Goal: Task Accomplishment & Management: Use online tool/utility

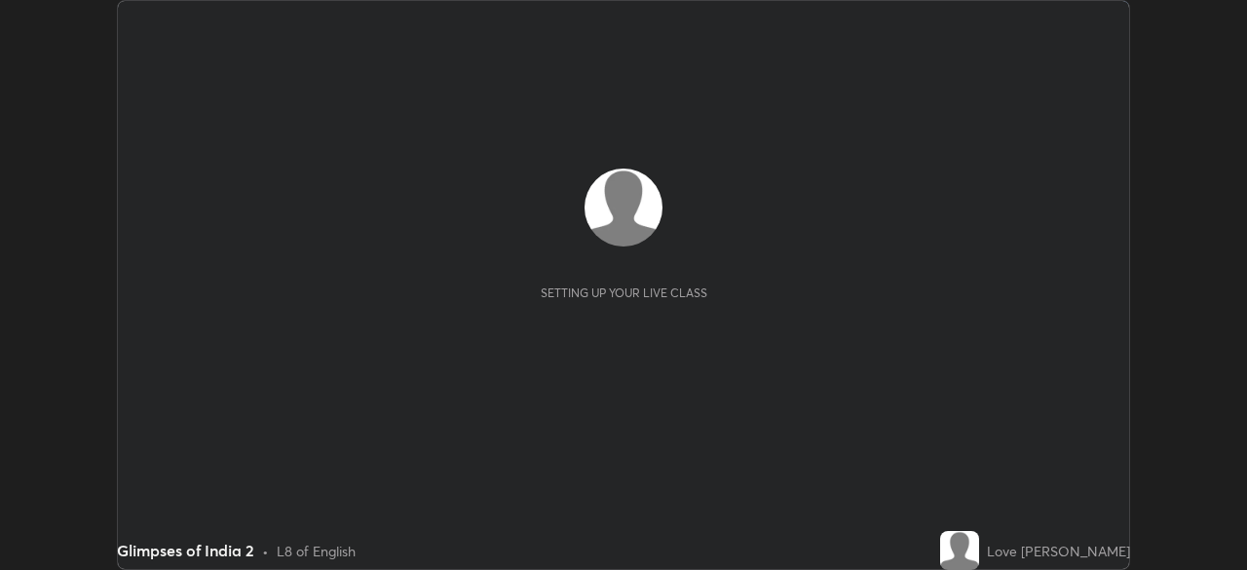
scroll to position [570, 1246]
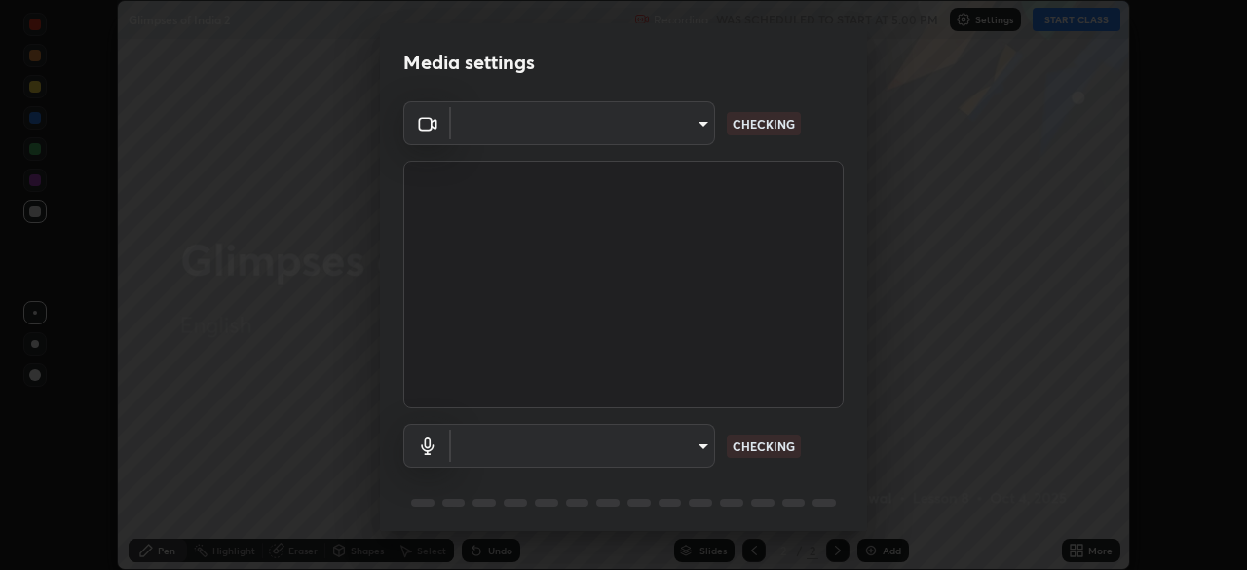
type input "c35a285883de36ed13854a1fbed0525b0d3f8b863e97d5e3b573df760e09333d"
type input "3d334ac0a462d559afaba984711ee6781e2bfd9c7b4003d7f15efc1d03da94cf"
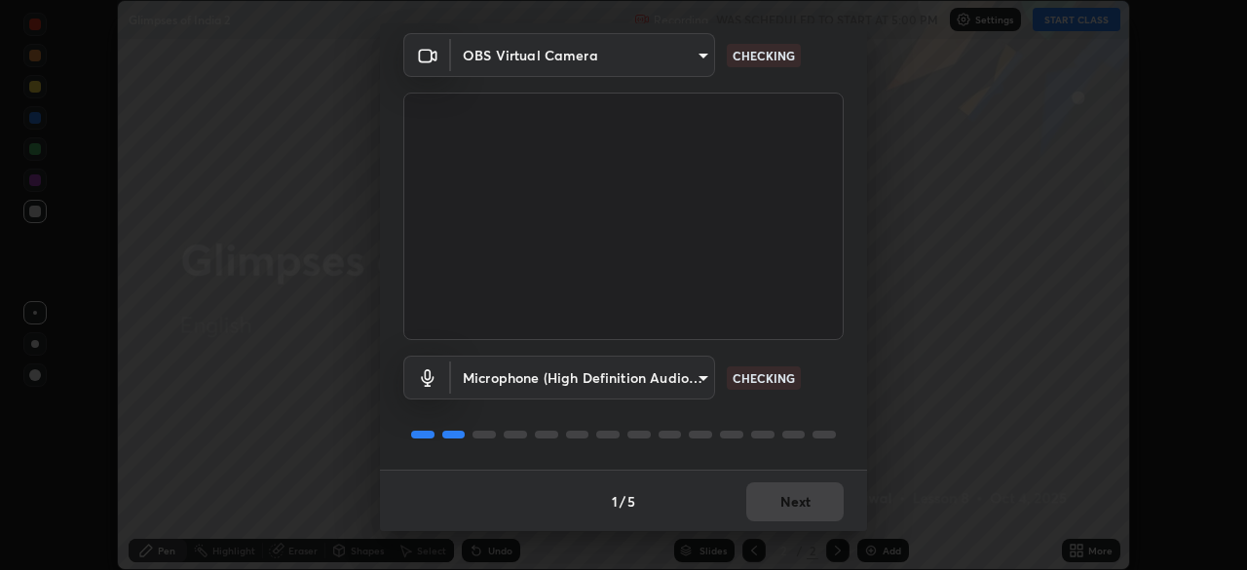
scroll to position [69, 0]
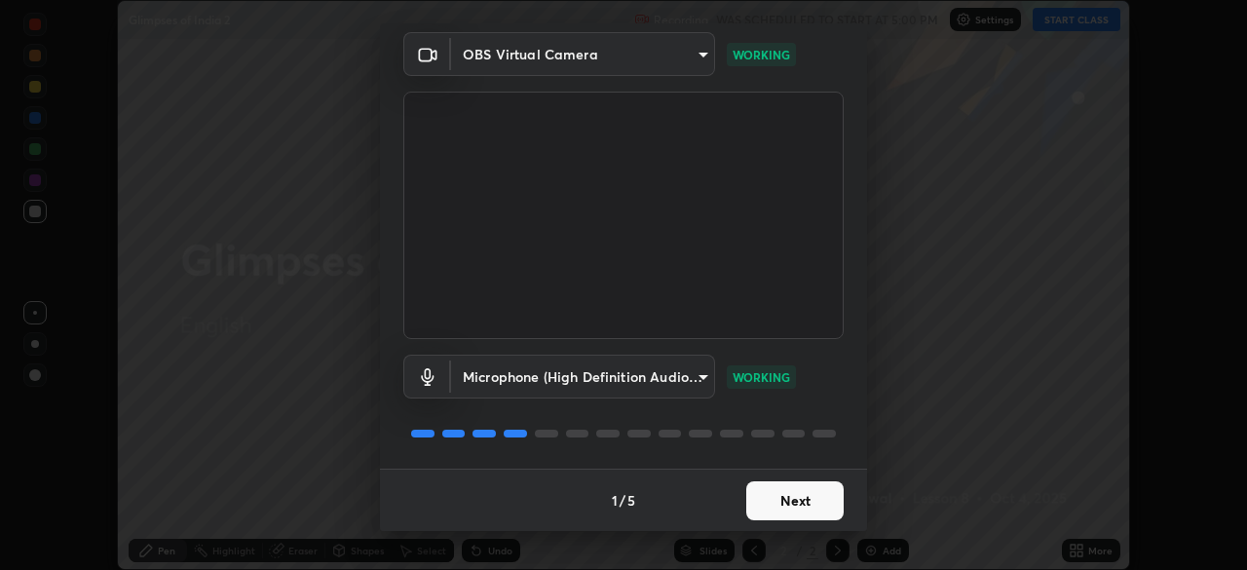
click at [758, 500] on button "Next" at bounding box center [794, 500] width 97 height 39
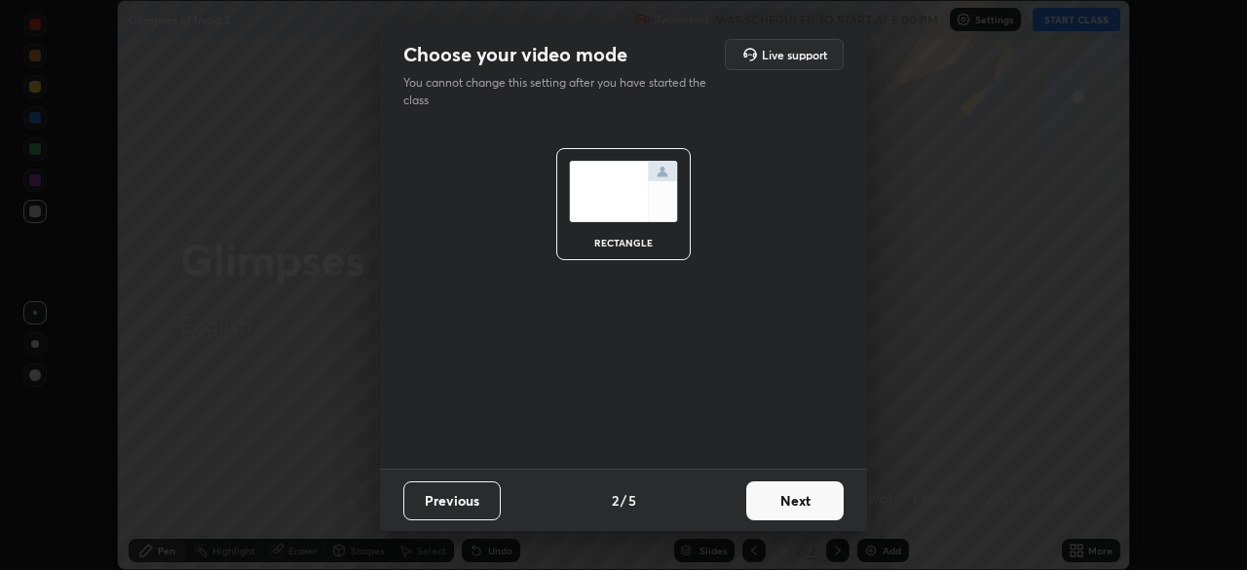
click at [763, 508] on button "Next" at bounding box center [794, 500] width 97 height 39
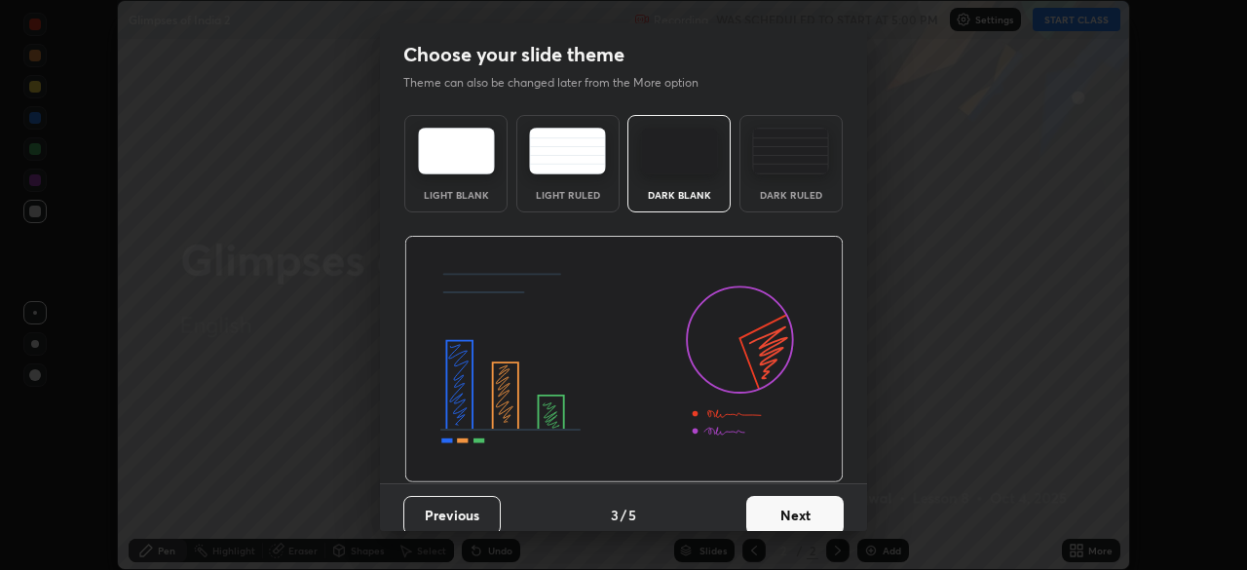
click at [763, 511] on button "Next" at bounding box center [794, 515] width 97 height 39
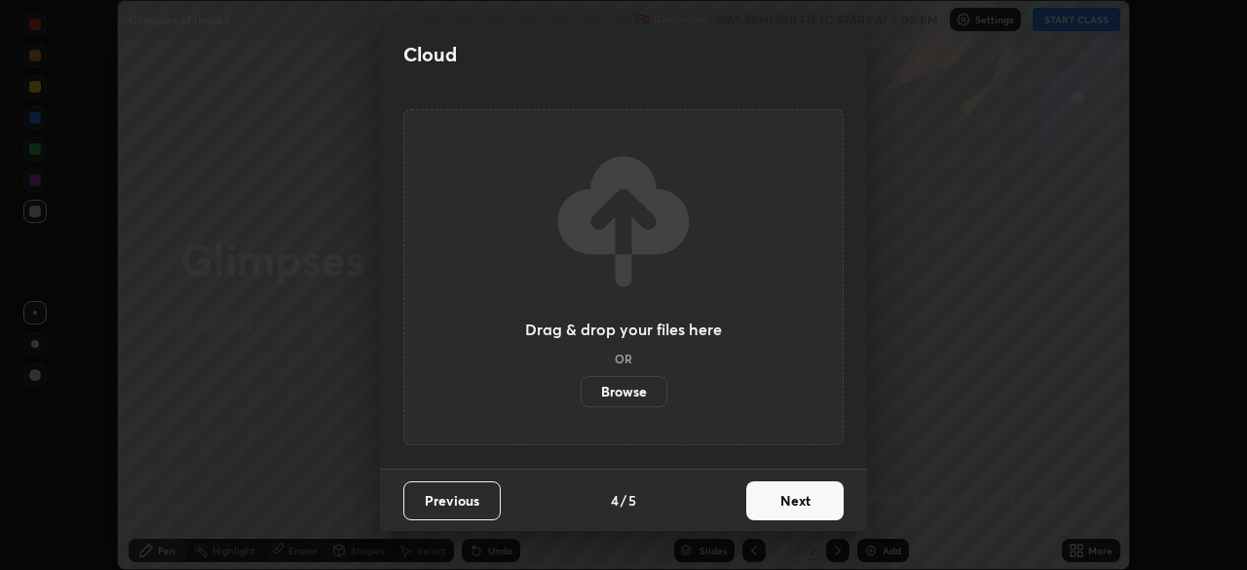
click at [765, 512] on button "Next" at bounding box center [794, 500] width 97 height 39
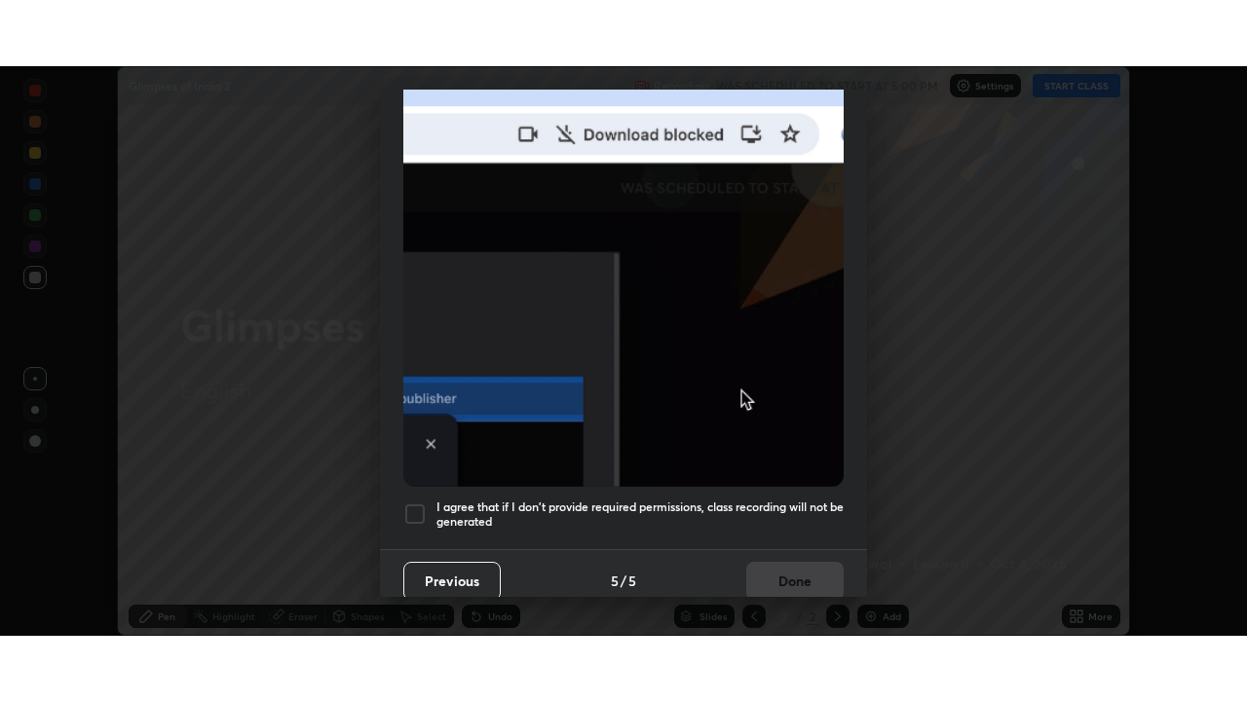
scroll to position [466, 0]
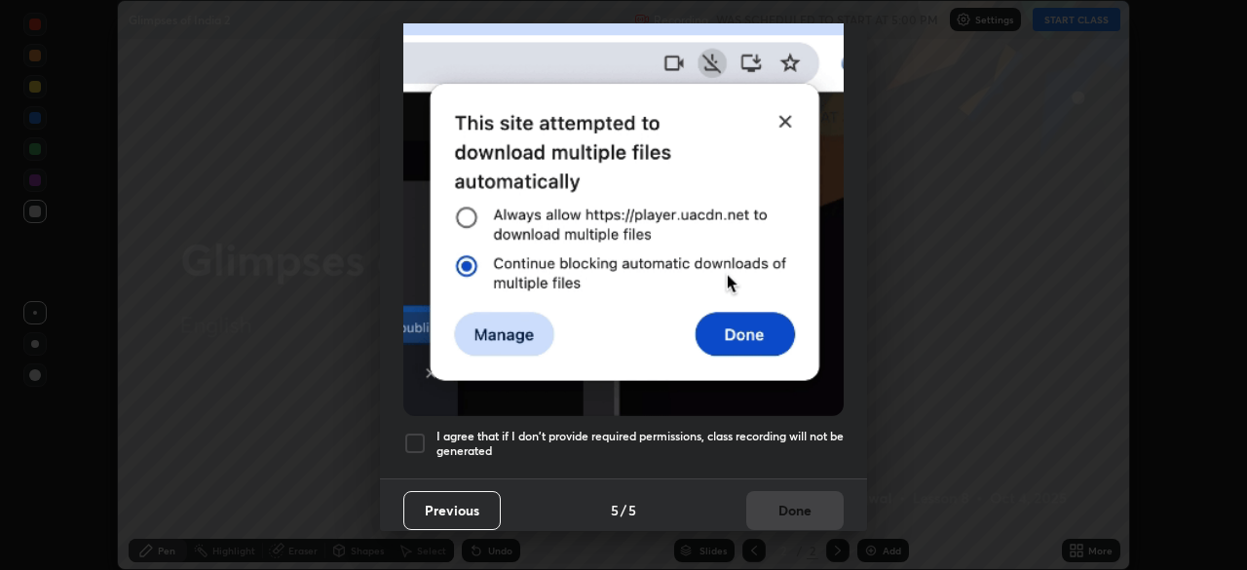
click at [424, 436] on div at bounding box center [414, 442] width 23 height 23
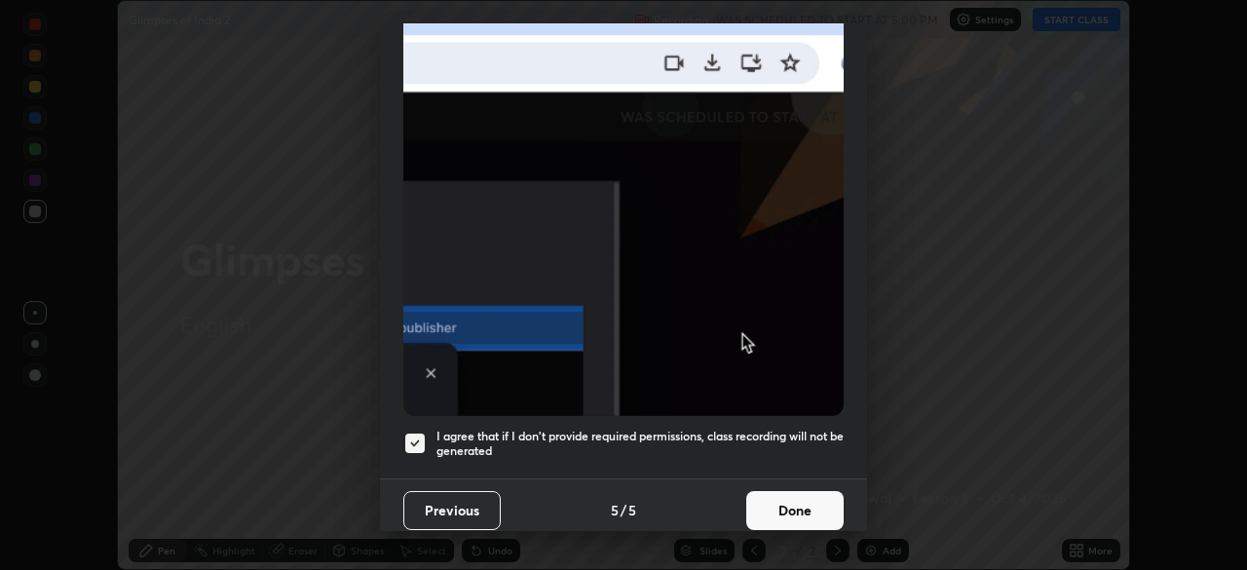
click at [763, 512] on button "Done" at bounding box center [794, 510] width 97 height 39
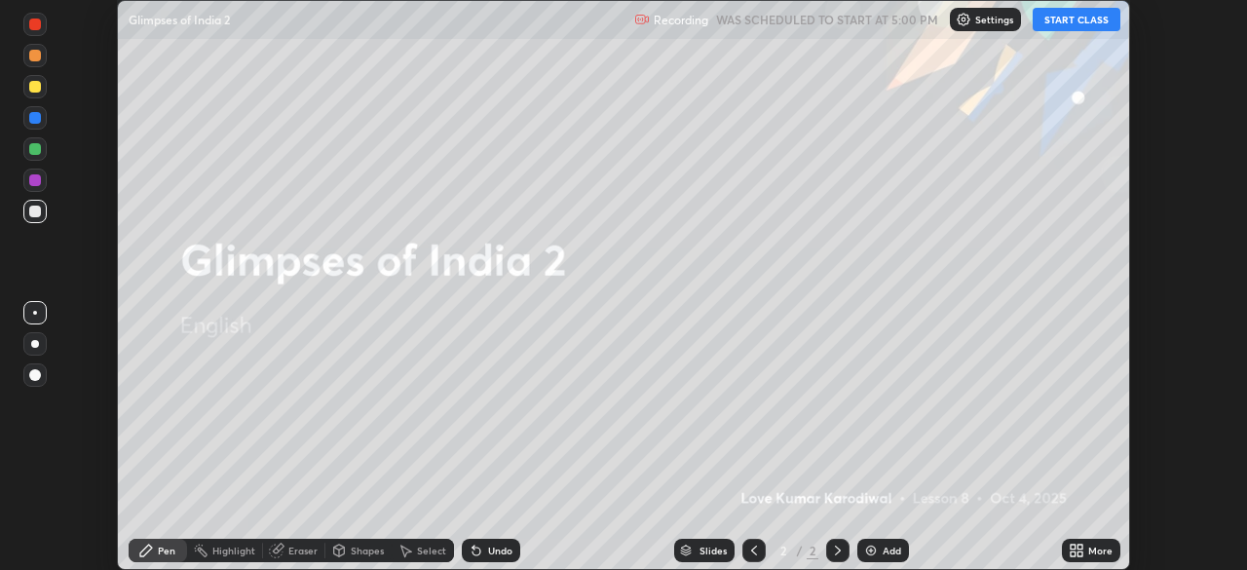
click at [867, 552] on img at bounding box center [871, 550] width 16 height 16
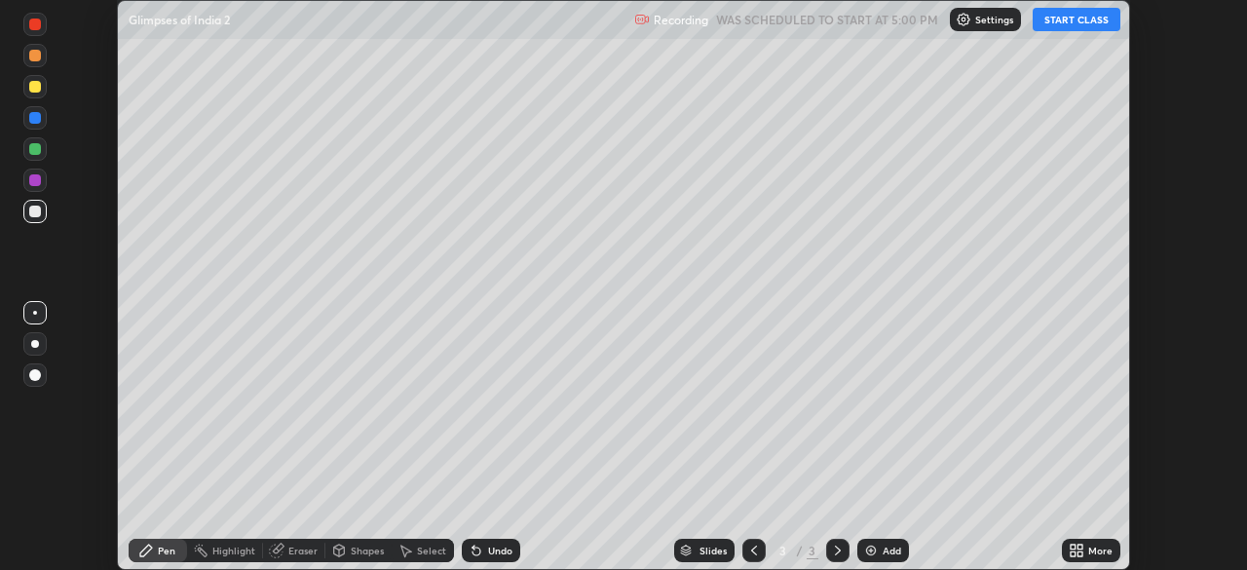
click at [867, 548] on img at bounding box center [871, 550] width 16 height 16
click at [752, 550] on icon at bounding box center [754, 550] width 16 height 16
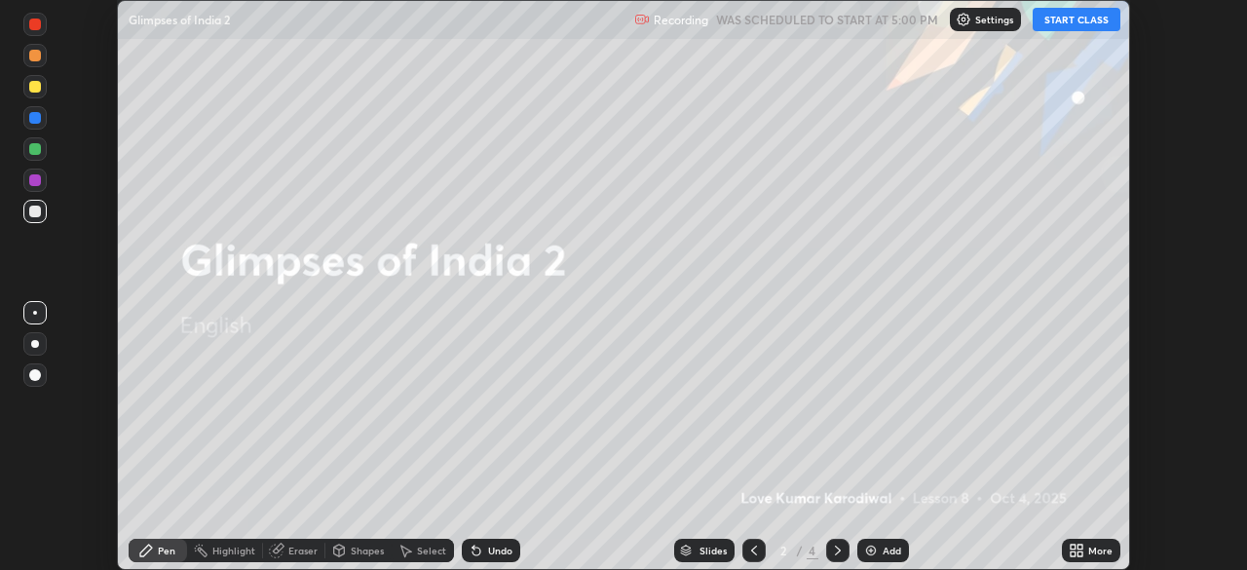
click at [836, 550] on icon at bounding box center [838, 550] width 16 height 16
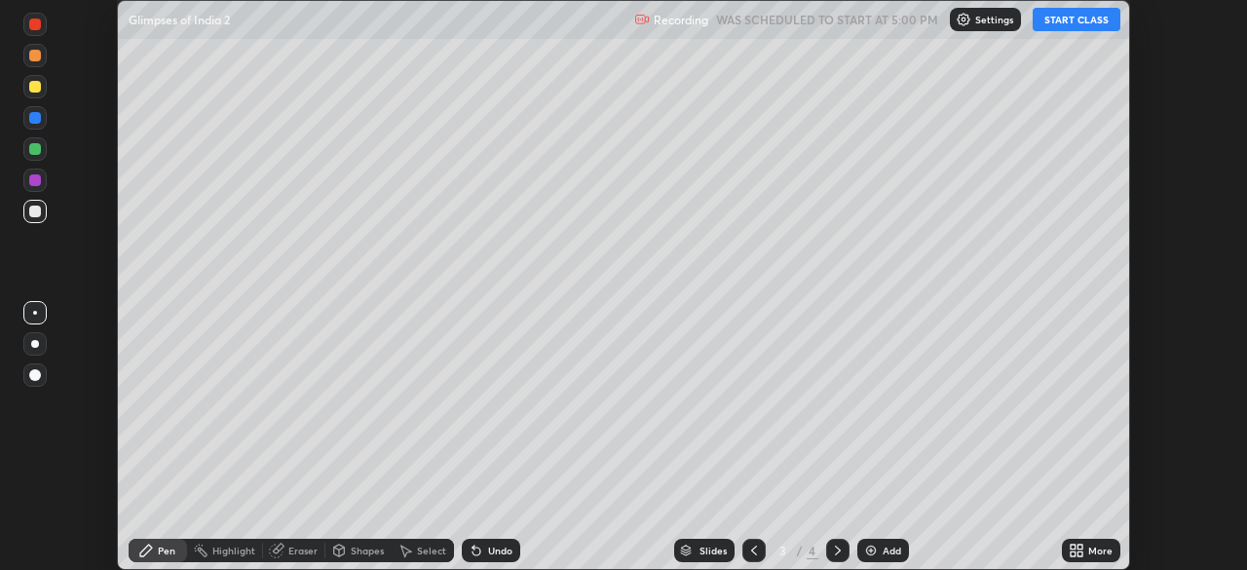
click at [1079, 546] on icon at bounding box center [1079, 546] width 5 height 5
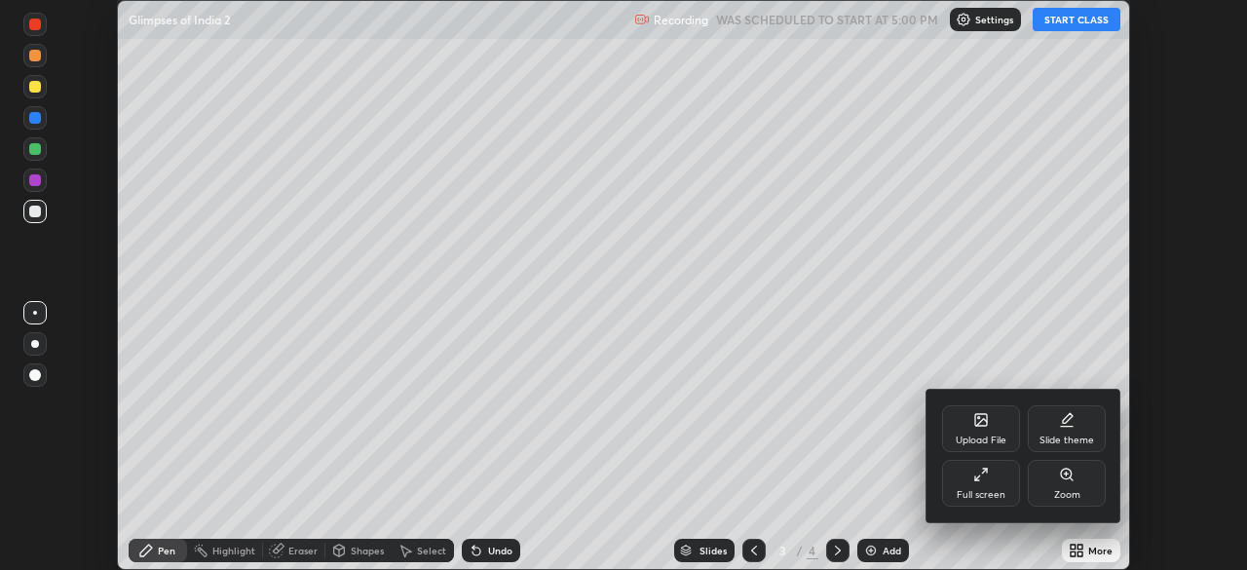
click at [987, 435] on div "Upload File" at bounding box center [980, 440] width 51 height 10
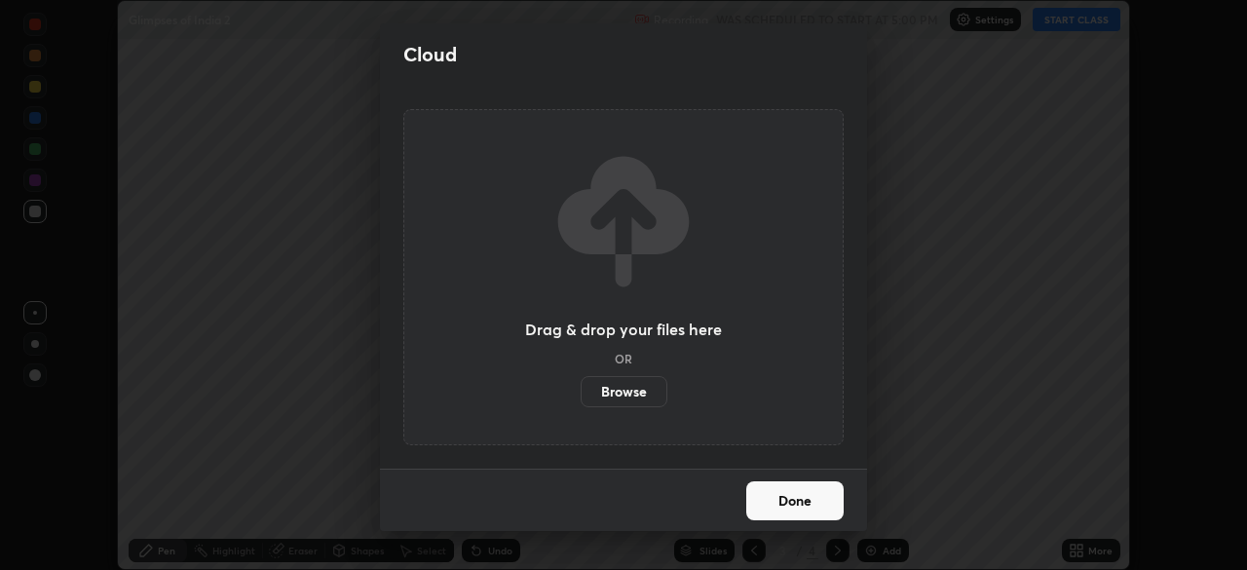
click at [631, 391] on label "Browse" at bounding box center [623, 391] width 87 height 31
click at [580, 391] on input "Browse" at bounding box center [580, 391] width 0 height 31
click at [617, 387] on label "Browse" at bounding box center [623, 391] width 87 height 31
click at [580, 387] on input "Browse" at bounding box center [580, 391] width 0 height 31
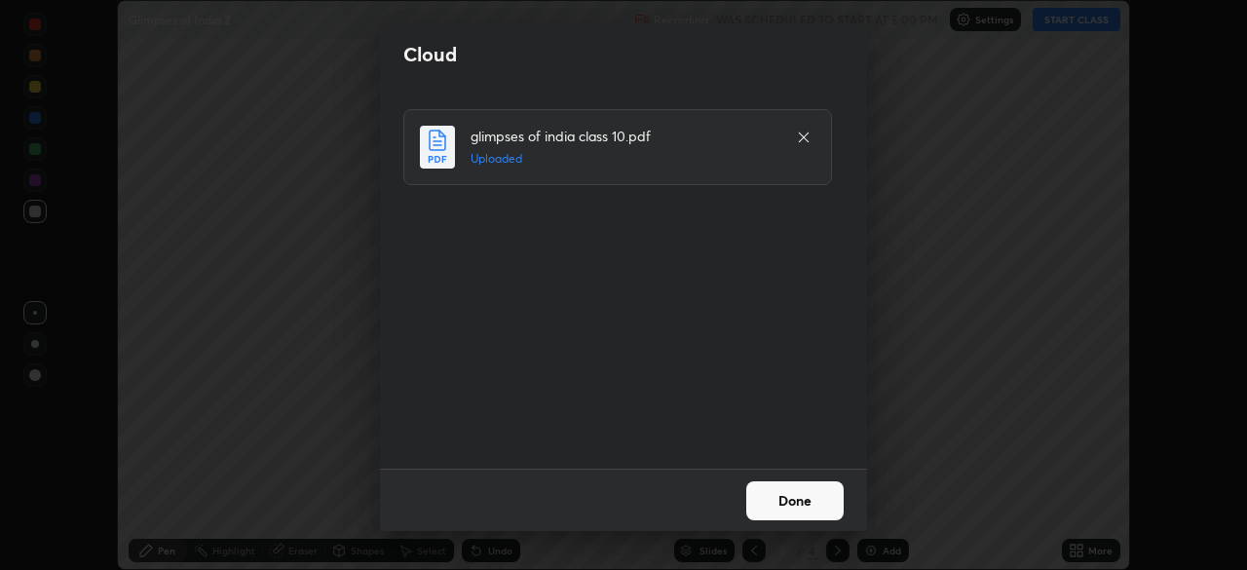
click at [785, 499] on button "Done" at bounding box center [794, 500] width 97 height 39
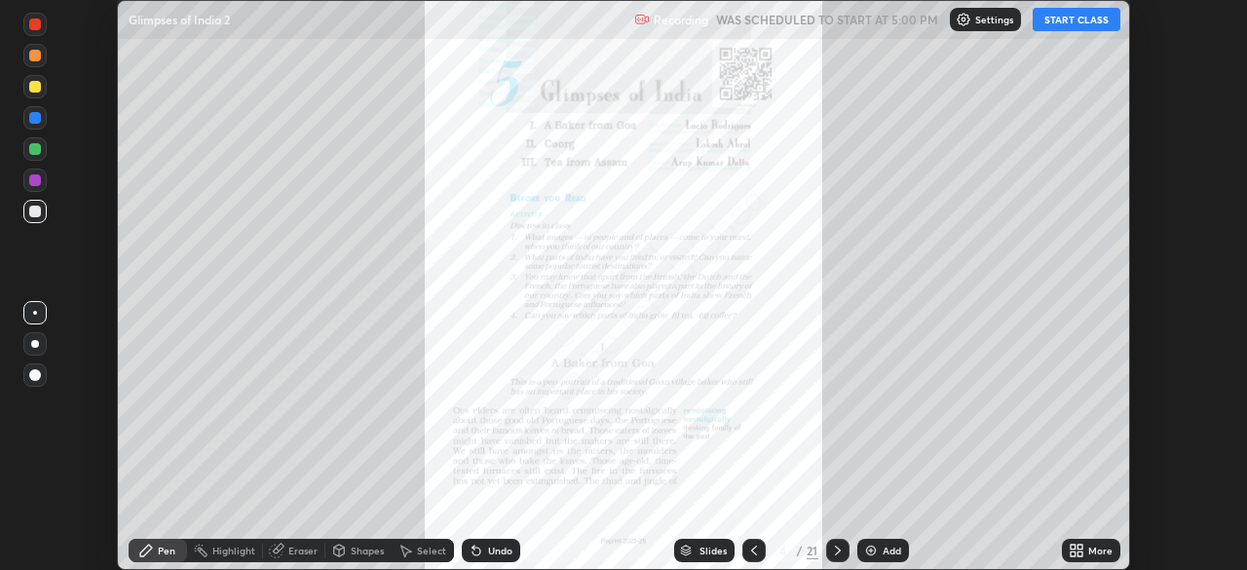
click at [1099, 550] on div "More" at bounding box center [1100, 550] width 24 height 10
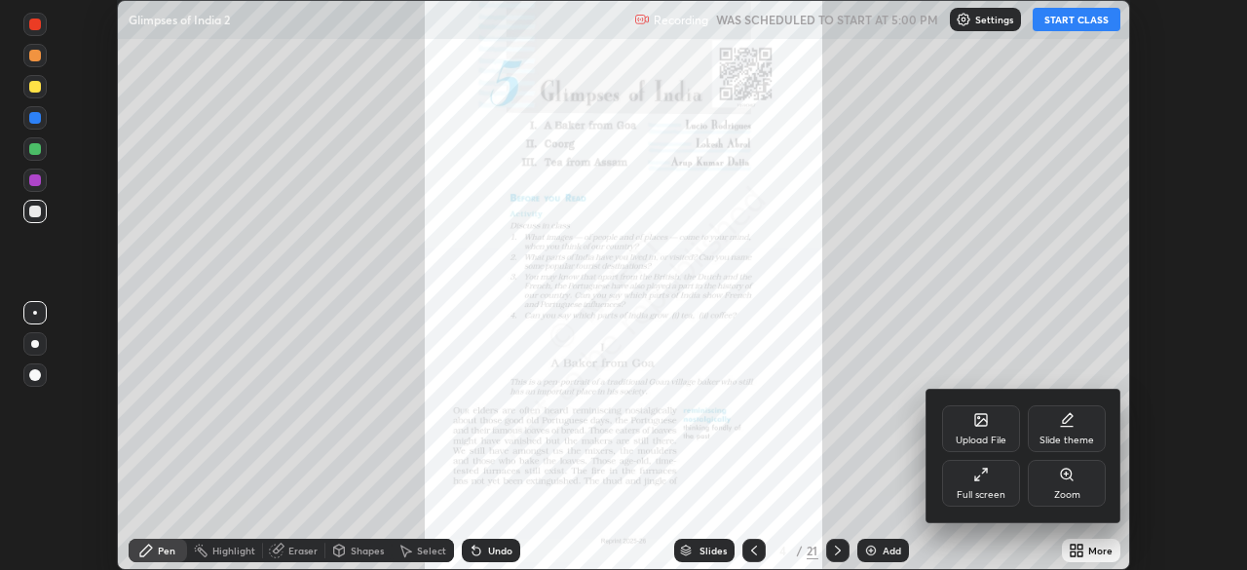
click at [989, 484] on div "Full screen" at bounding box center [981, 483] width 78 height 47
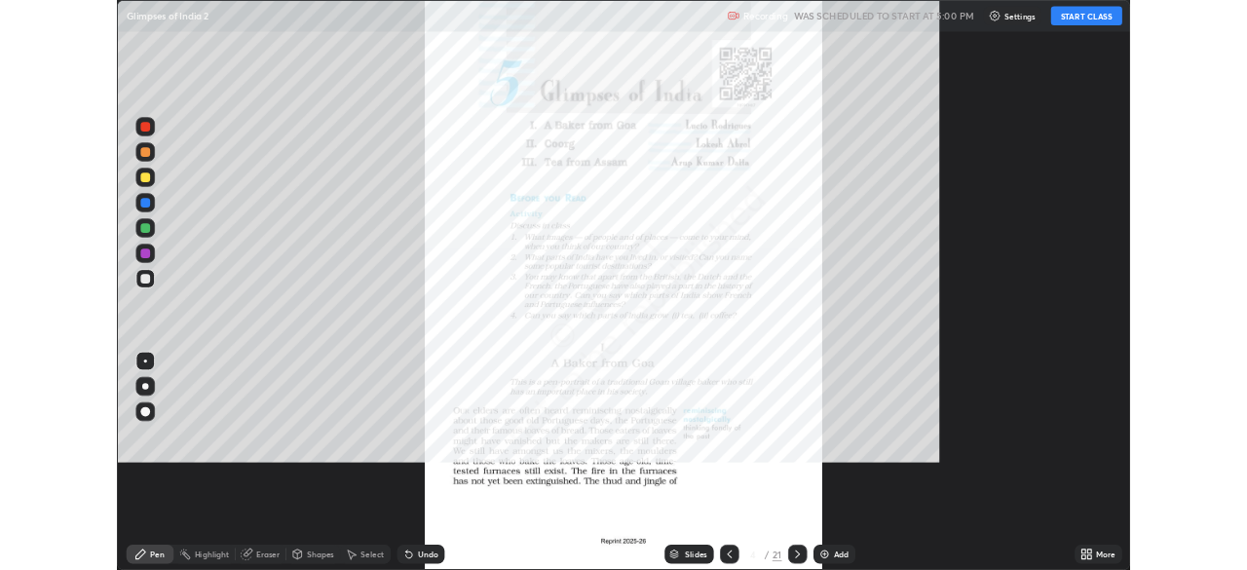
scroll to position [701, 1247]
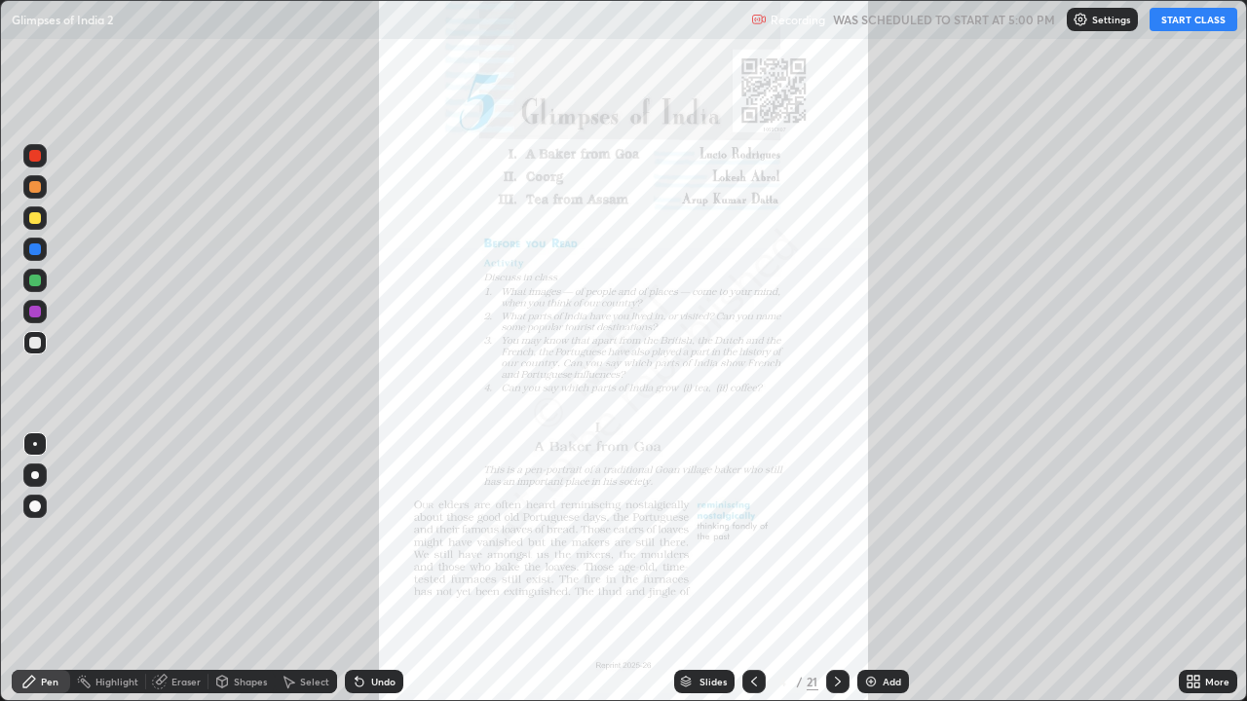
click at [1190, 569] on icon at bounding box center [1189, 685] width 5 height 5
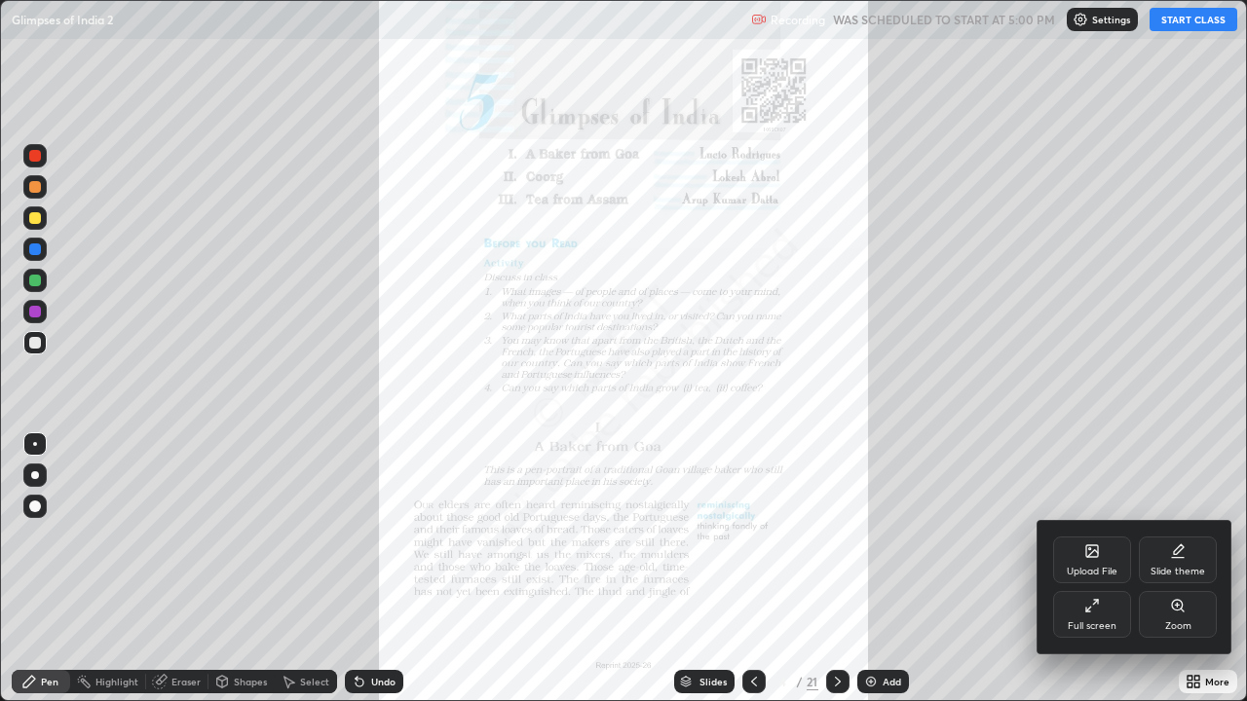
click at [1167, 569] on div "Zoom" at bounding box center [1177, 614] width 78 height 47
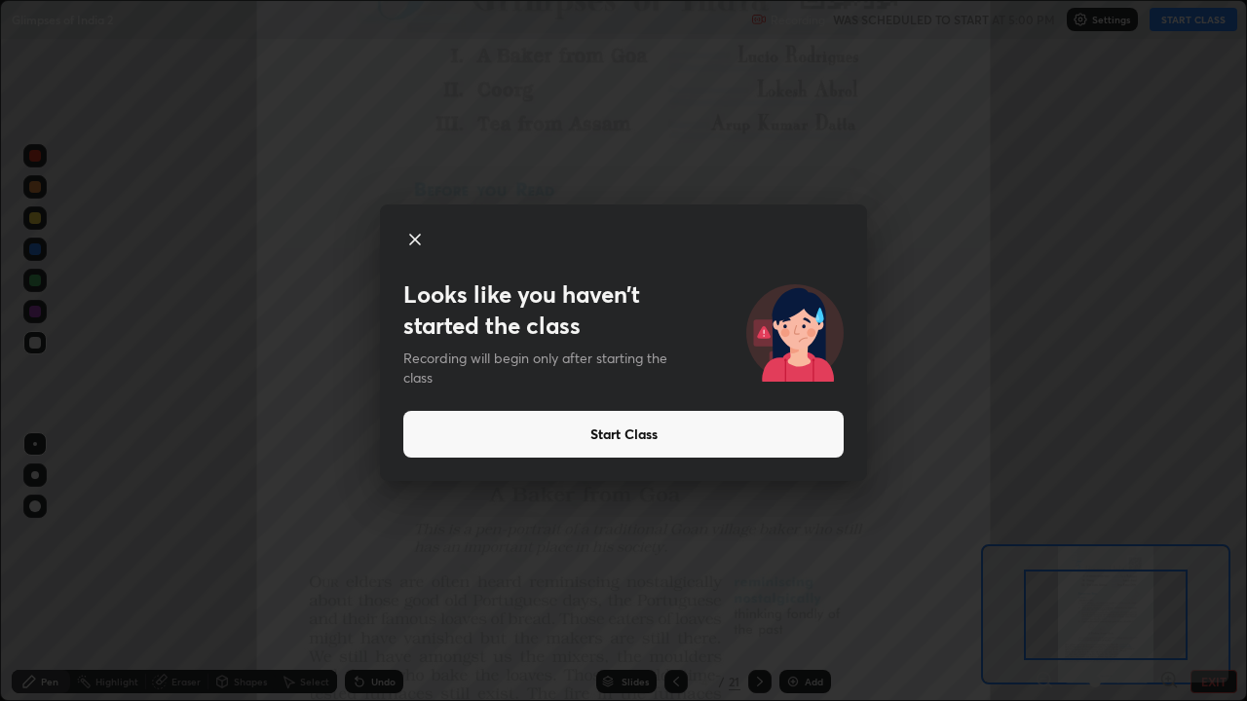
click at [409, 236] on icon at bounding box center [414, 239] width 23 height 23
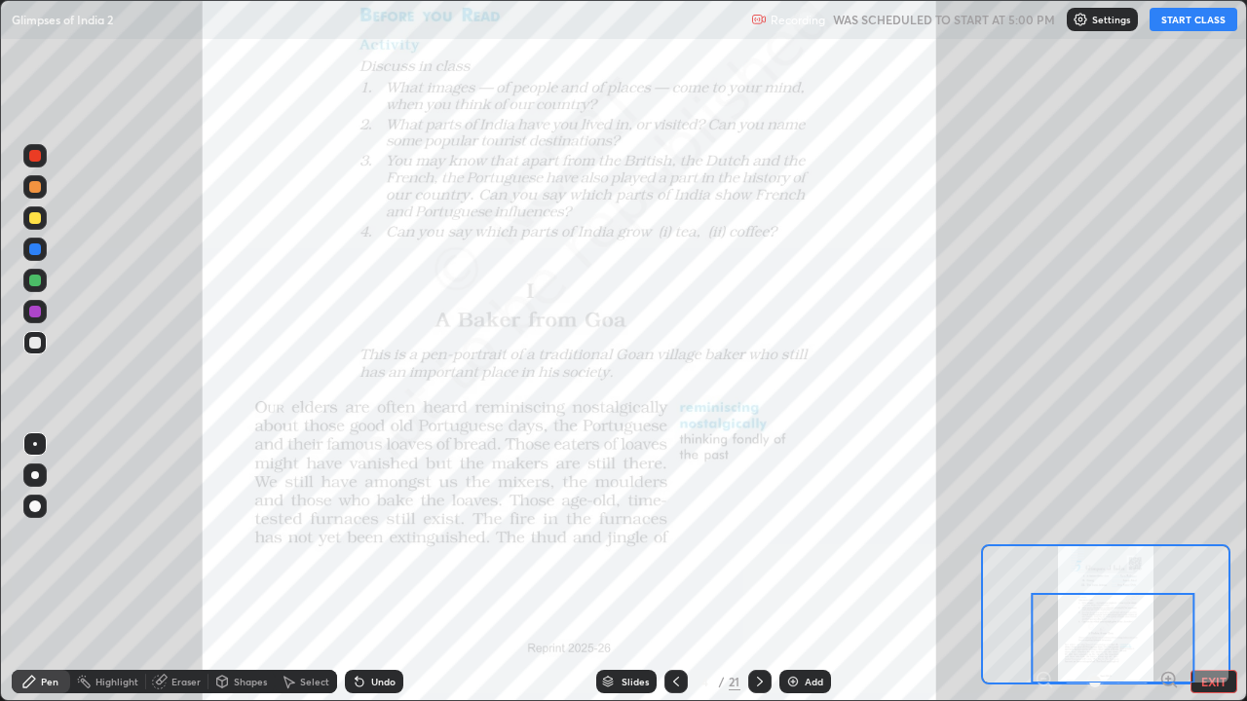
click at [757, 569] on icon at bounding box center [760, 682] width 6 height 10
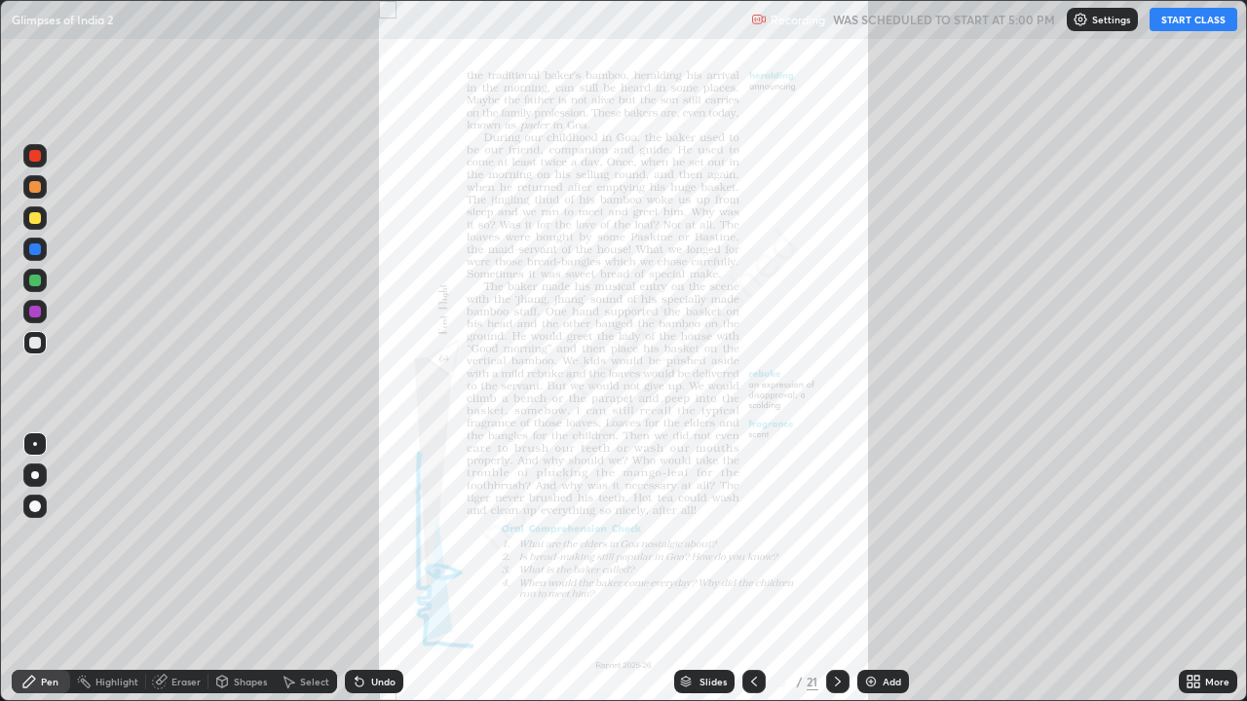
click at [837, 569] on icon at bounding box center [838, 682] width 6 height 10
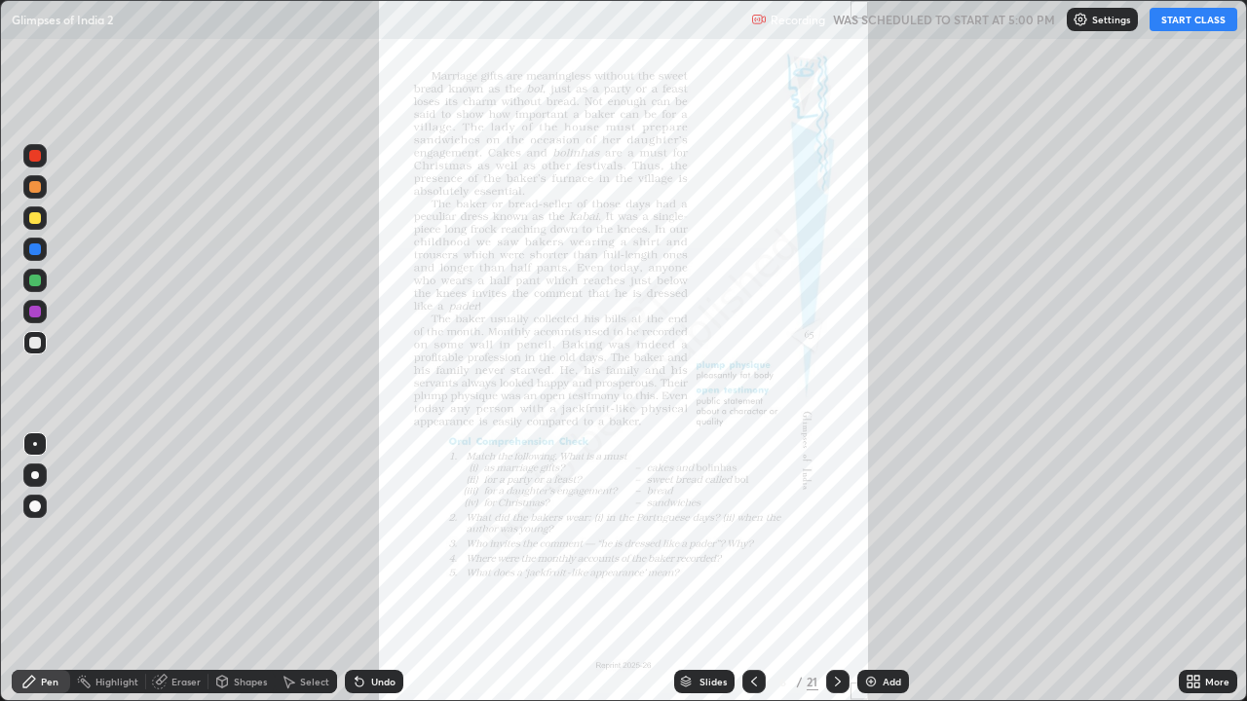
click at [833, 569] on icon at bounding box center [838, 682] width 16 height 16
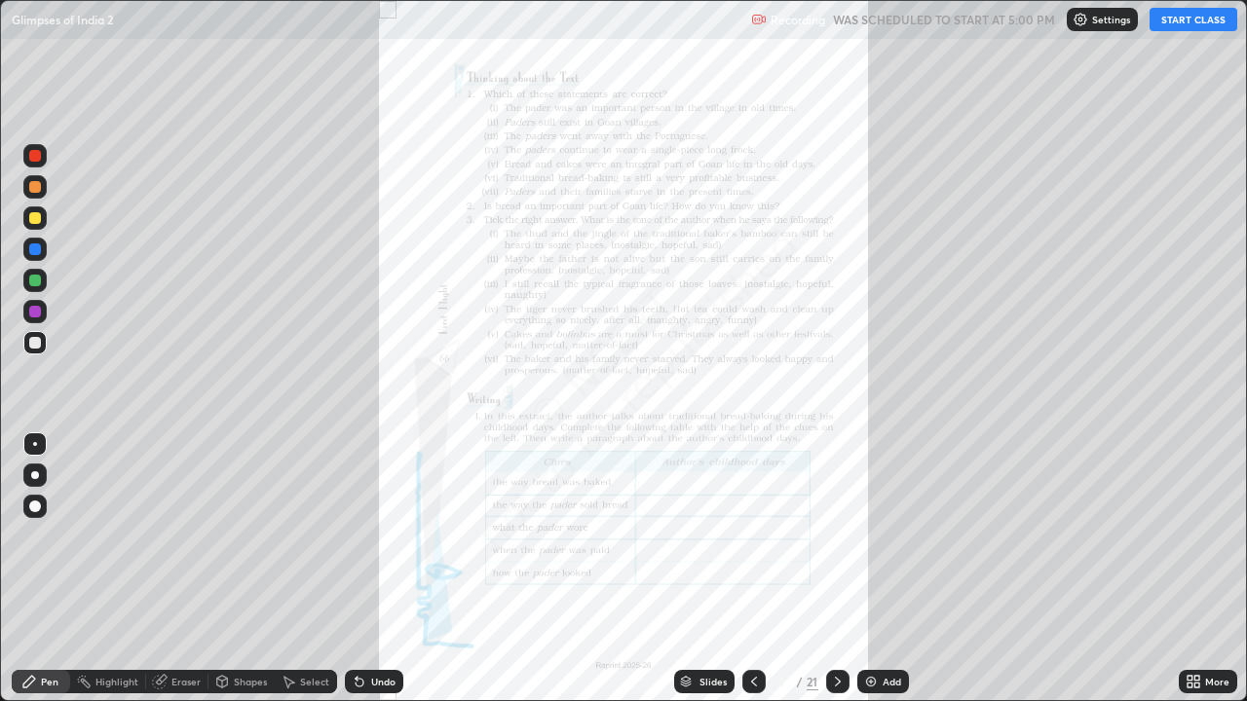
click at [1188, 17] on button "START CLASS" at bounding box center [1193, 19] width 88 height 23
click at [836, 569] on icon at bounding box center [838, 682] width 16 height 16
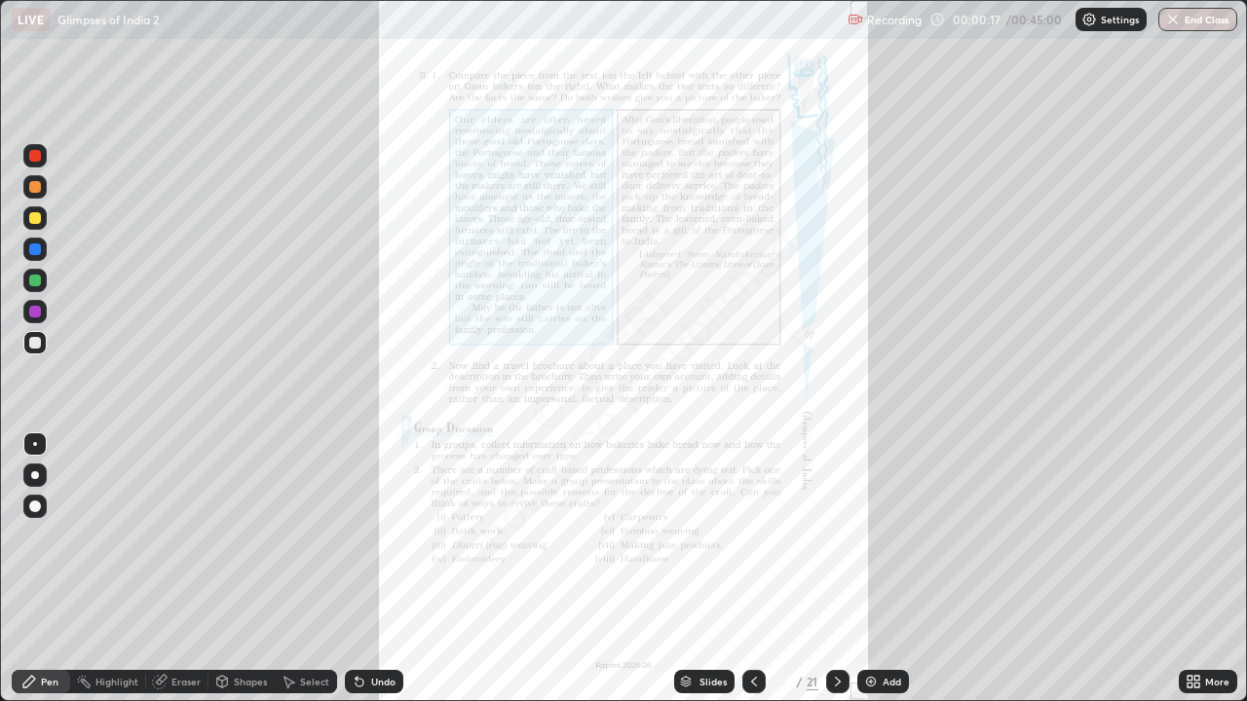
click at [832, 569] on icon at bounding box center [838, 682] width 16 height 16
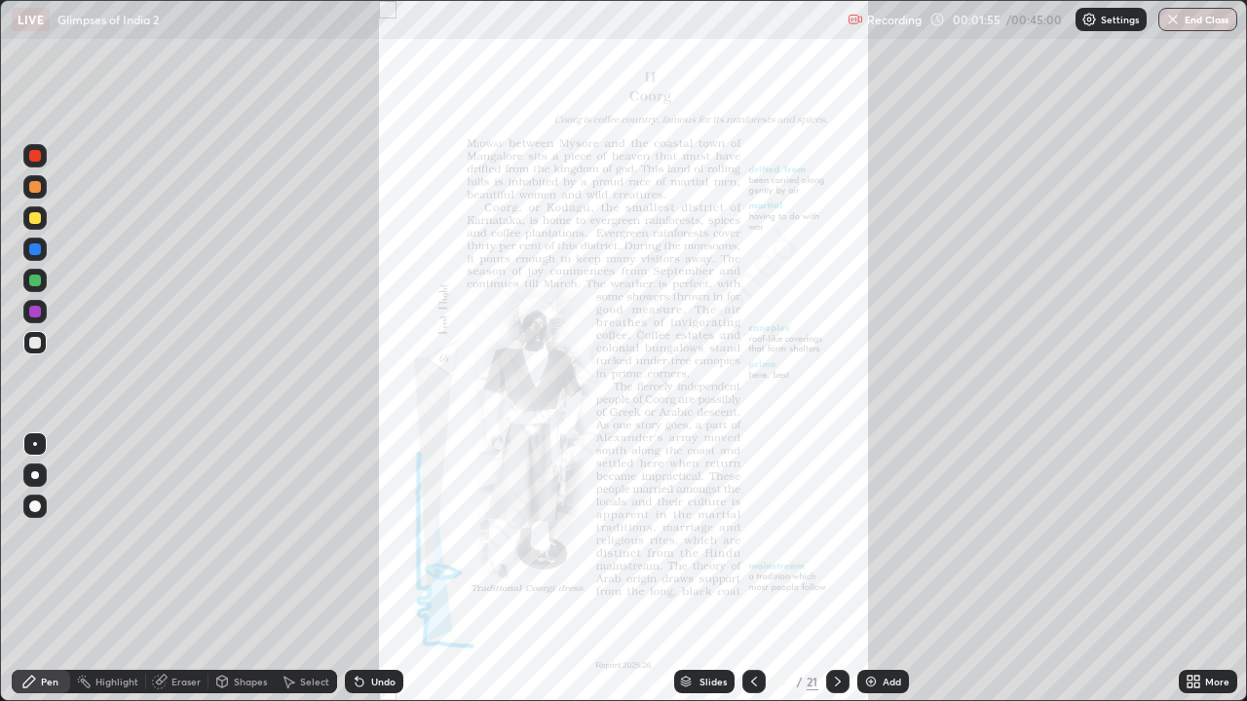
click at [1208, 569] on div "More" at bounding box center [1217, 682] width 24 height 10
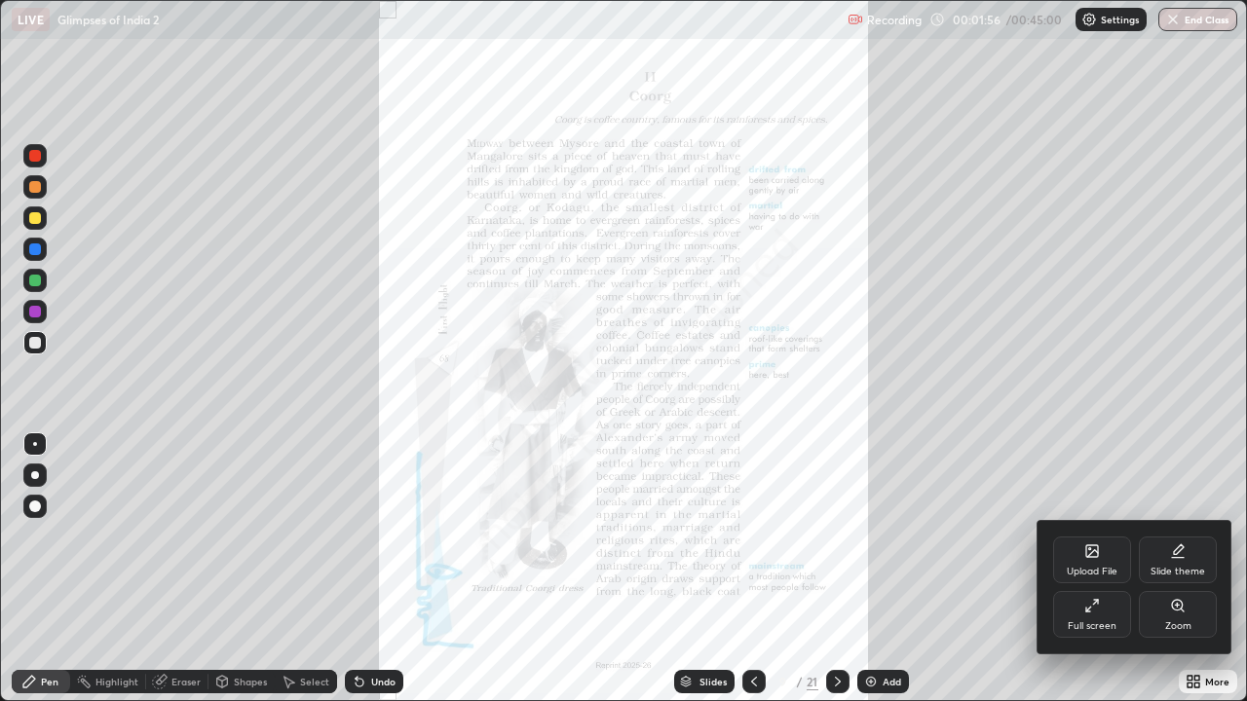
click at [1100, 569] on div "Full screen" at bounding box center [1092, 614] width 78 height 47
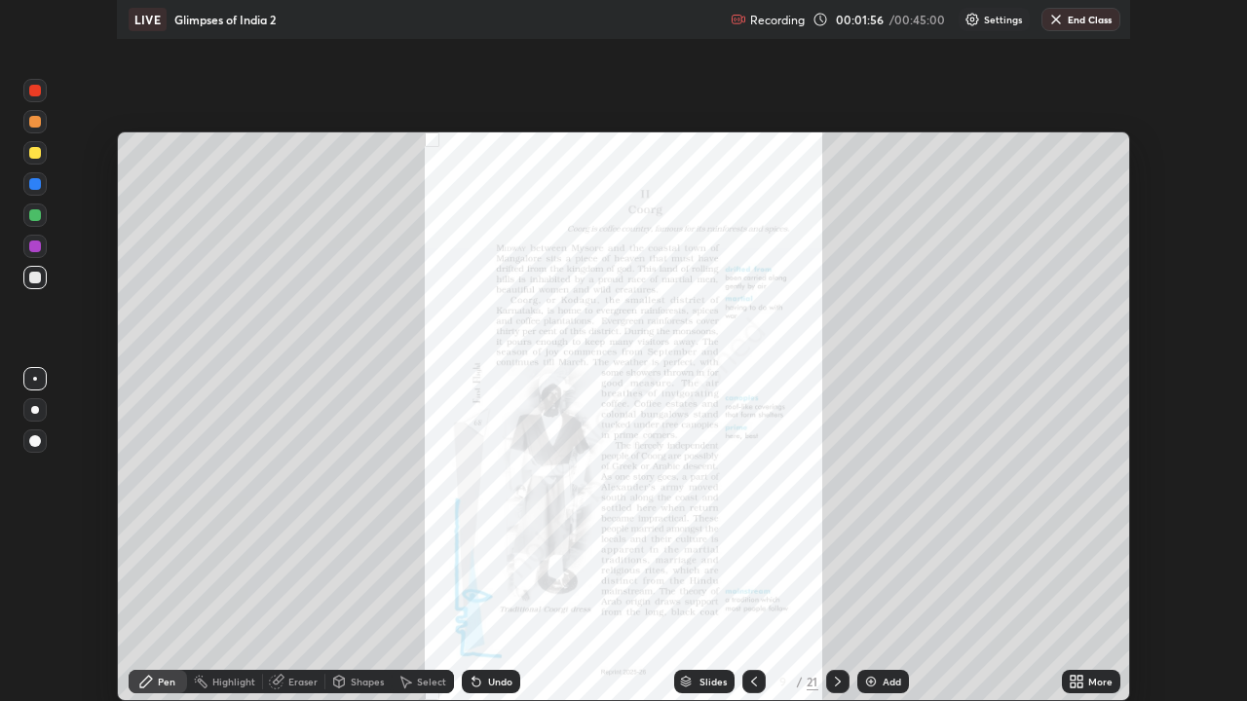
scroll to position [96815, 96138]
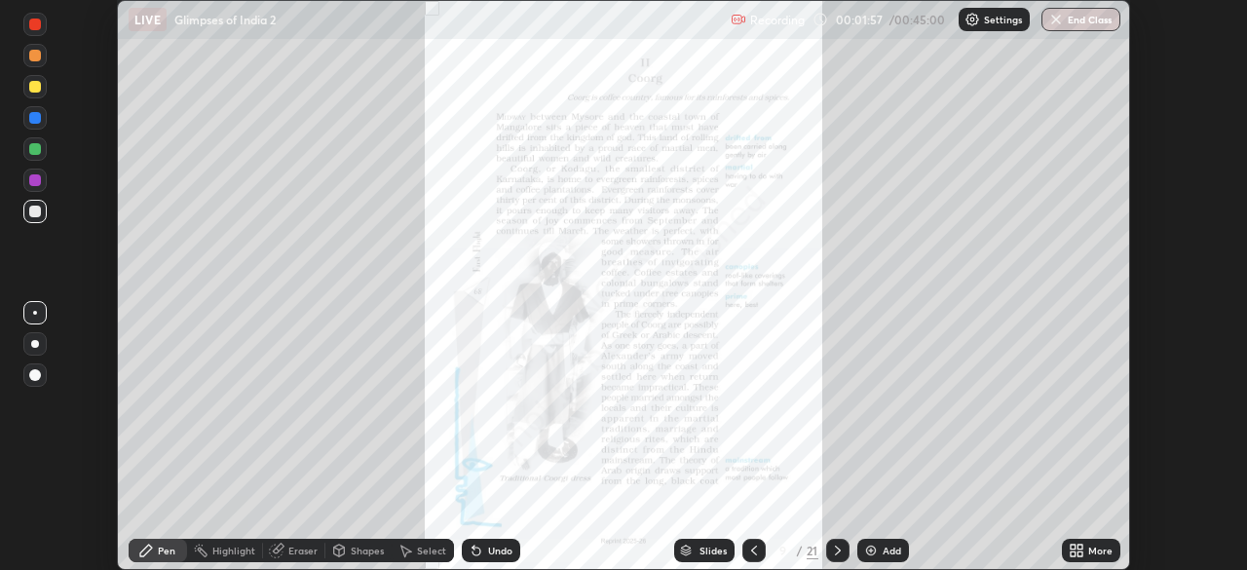
click at [1099, 545] on div "More" at bounding box center [1100, 550] width 24 height 10
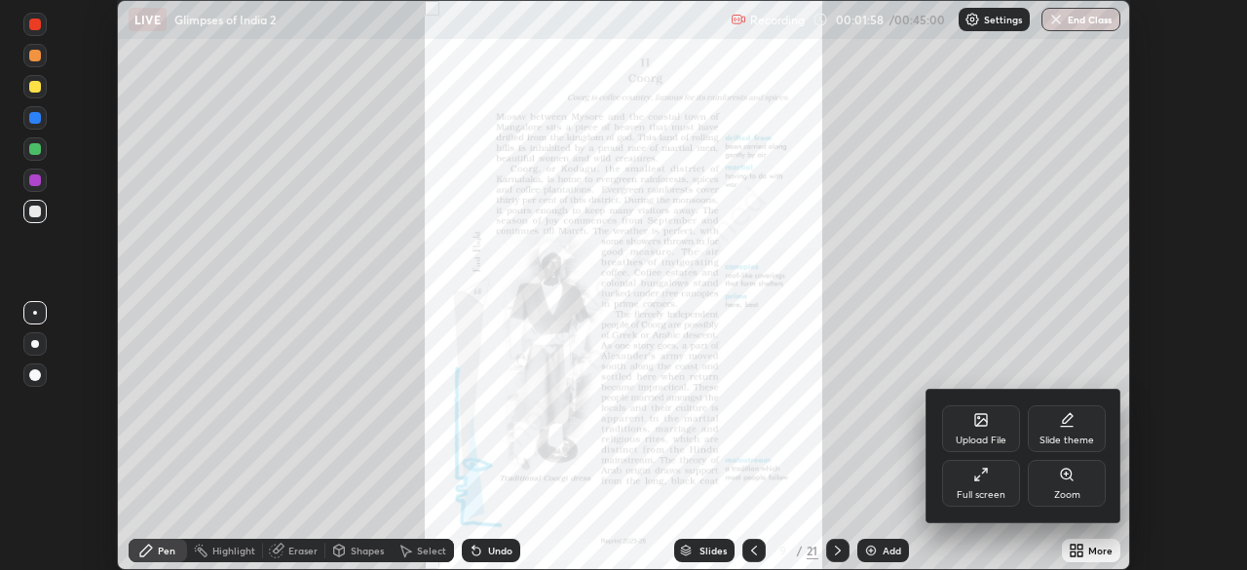
click at [1004, 486] on div "Full screen" at bounding box center [981, 483] width 78 height 47
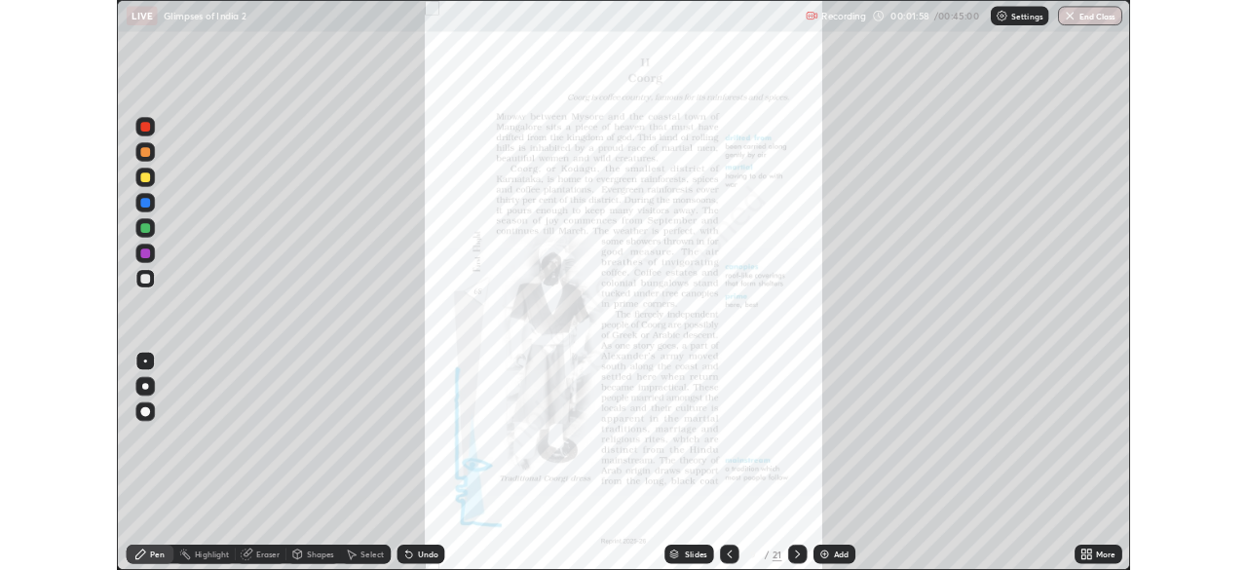
scroll to position [701, 1247]
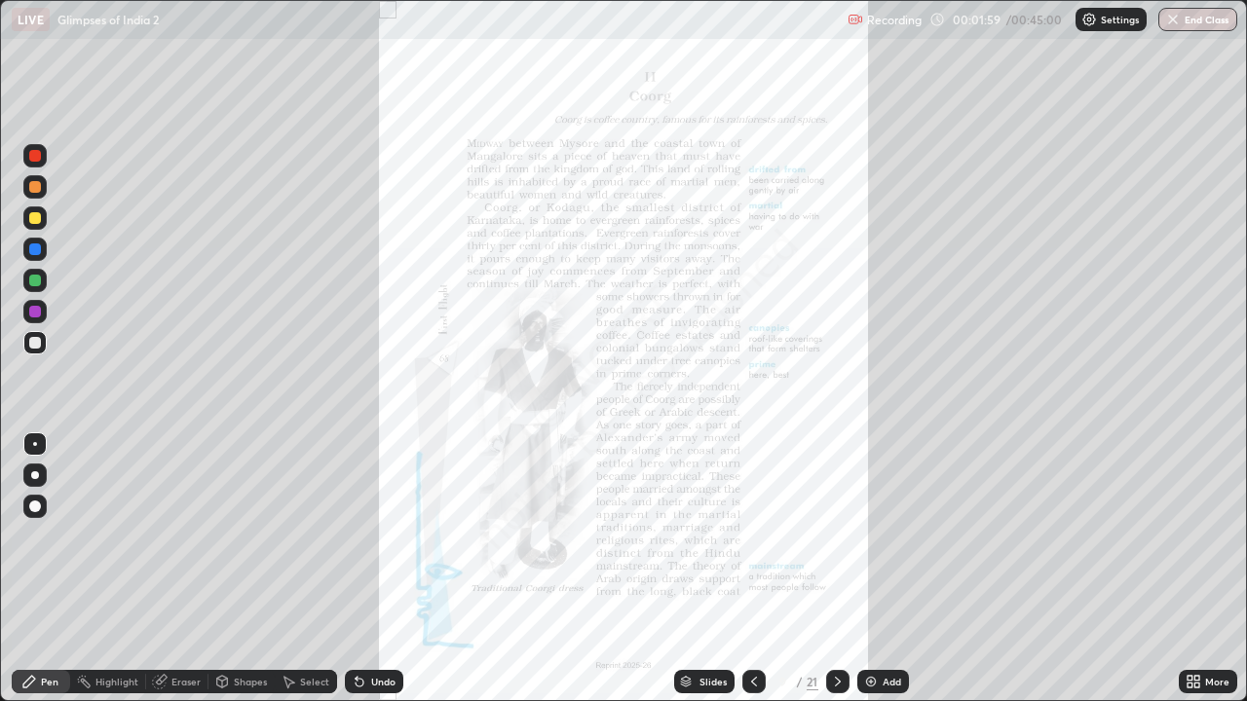
click at [1196, 569] on icon at bounding box center [1196, 678] width 5 height 5
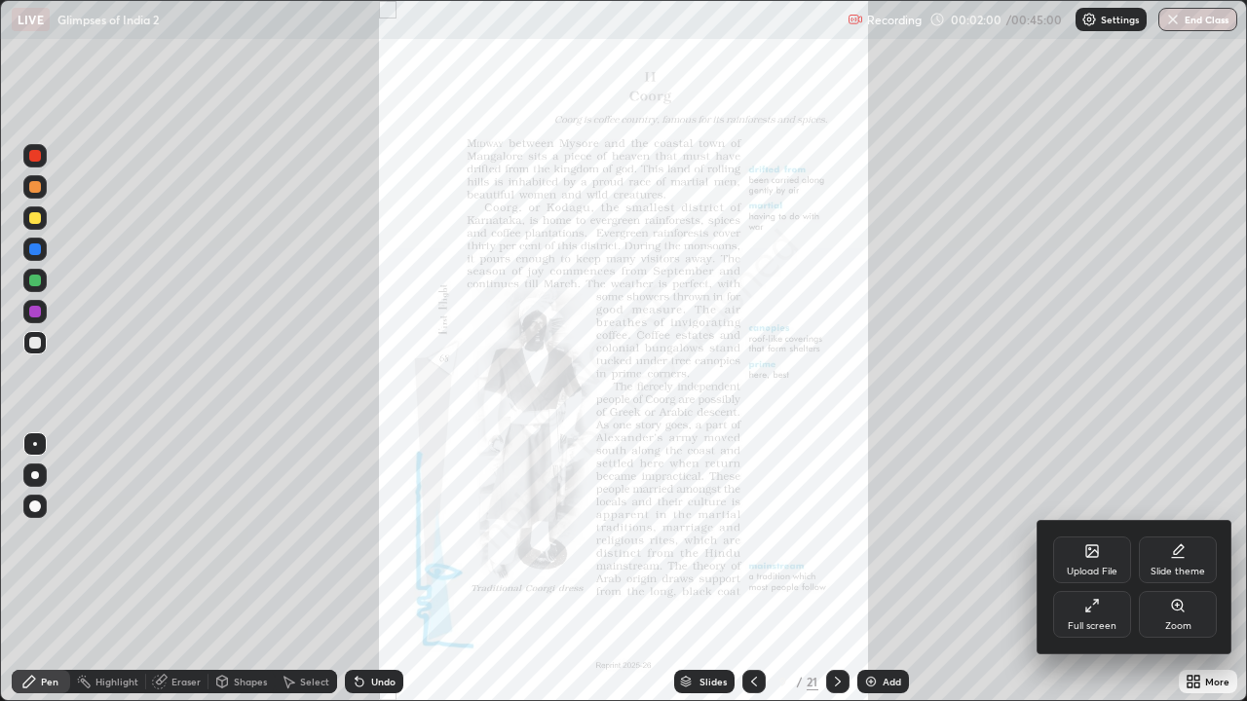
click at [1171, 569] on div "Zoom" at bounding box center [1177, 614] width 78 height 47
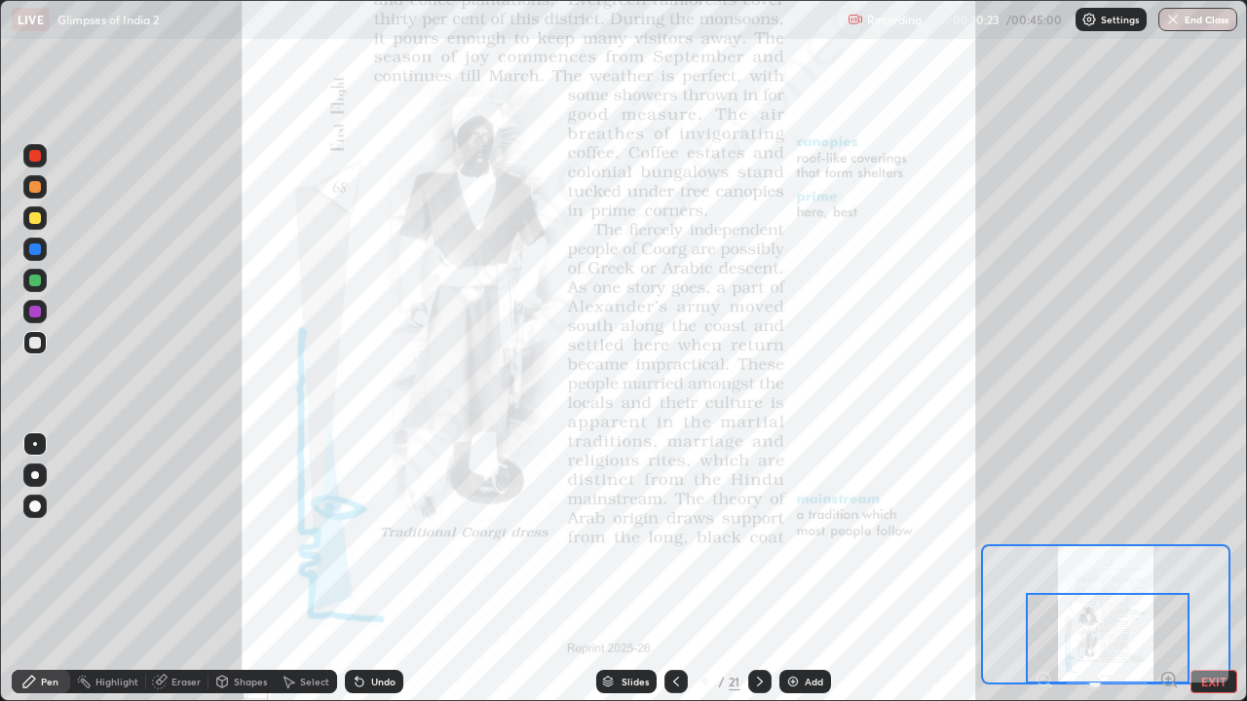
click at [758, 569] on icon at bounding box center [760, 682] width 16 height 16
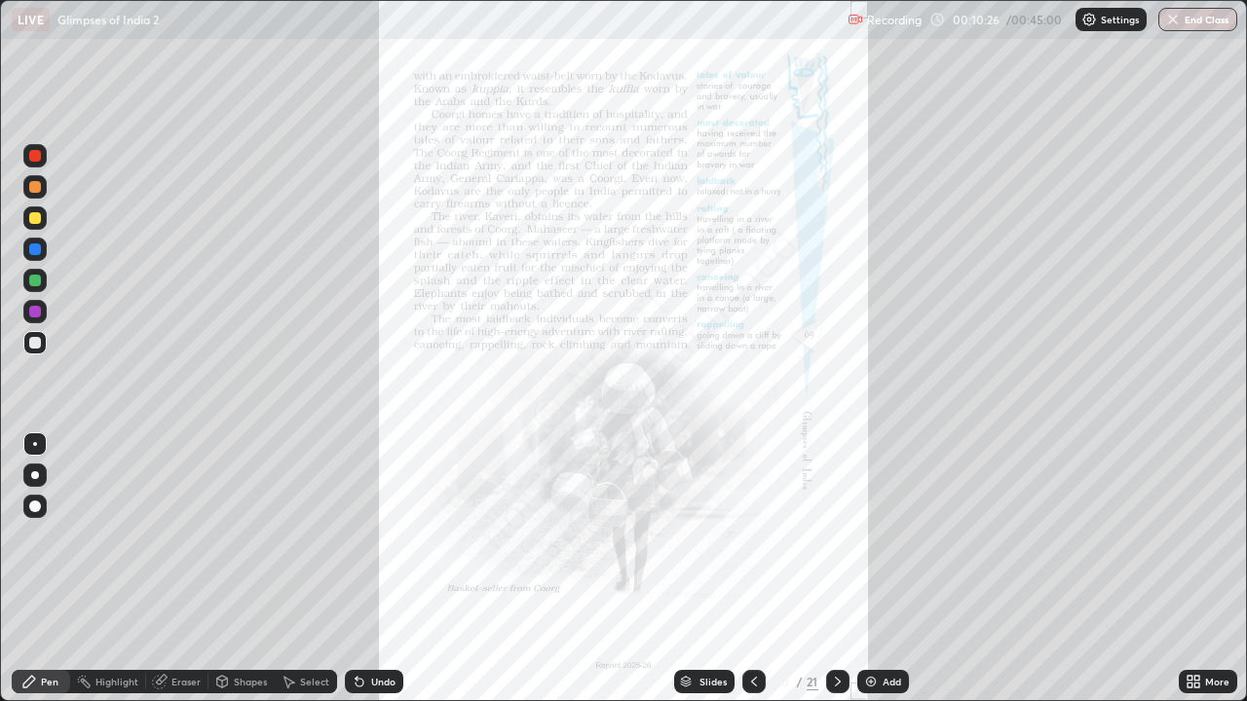
click at [1196, 569] on icon at bounding box center [1196, 678] width 5 height 5
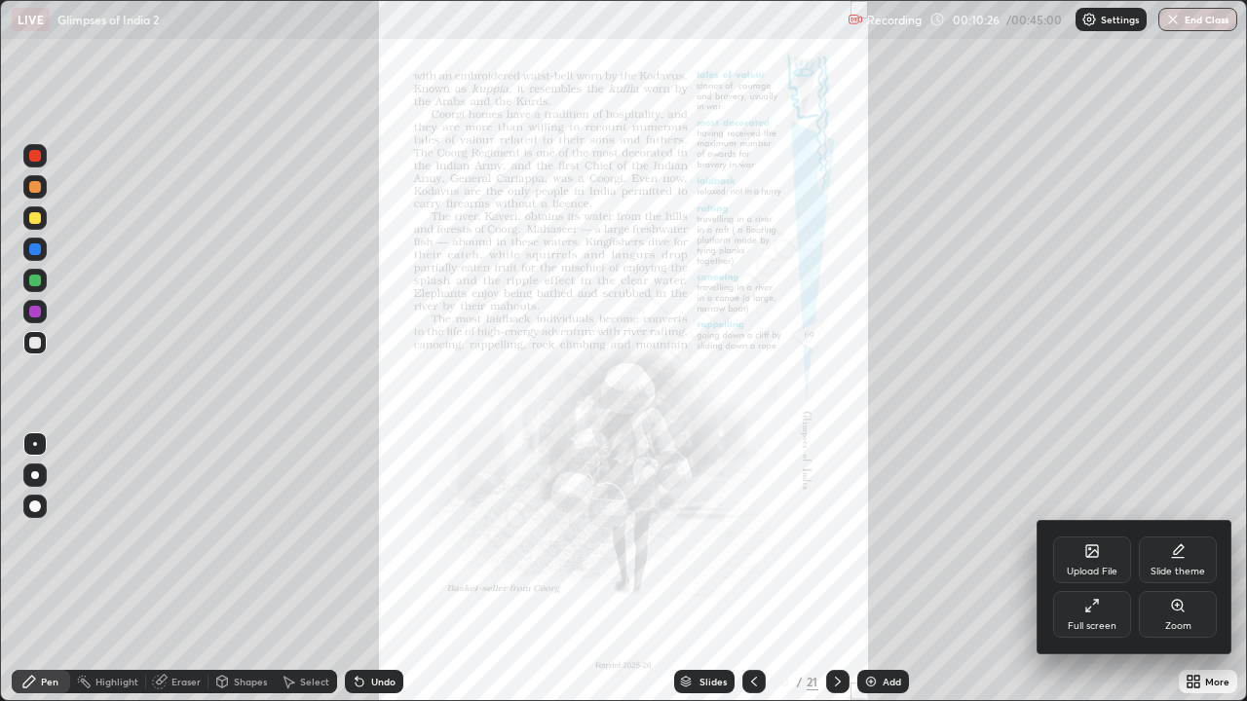
click at [1173, 569] on div "Zoom" at bounding box center [1177, 614] width 78 height 47
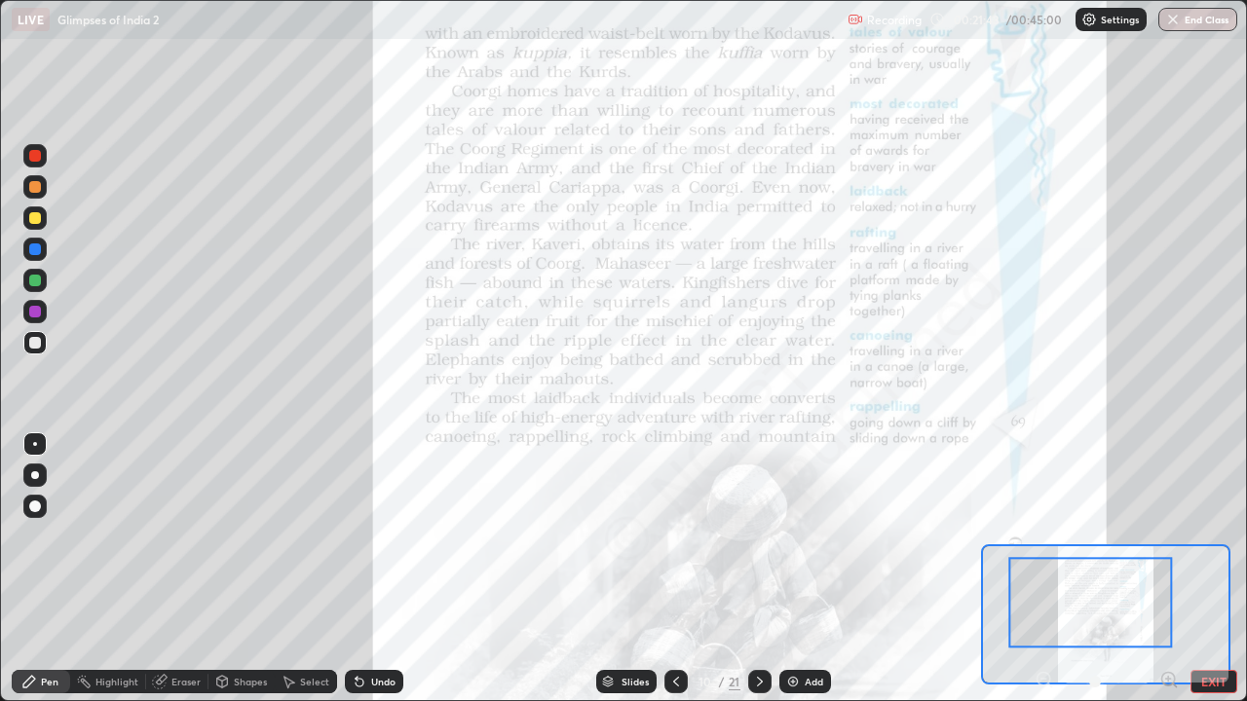
click at [758, 569] on icon at bounding box center [760, 682] width 16 height 16
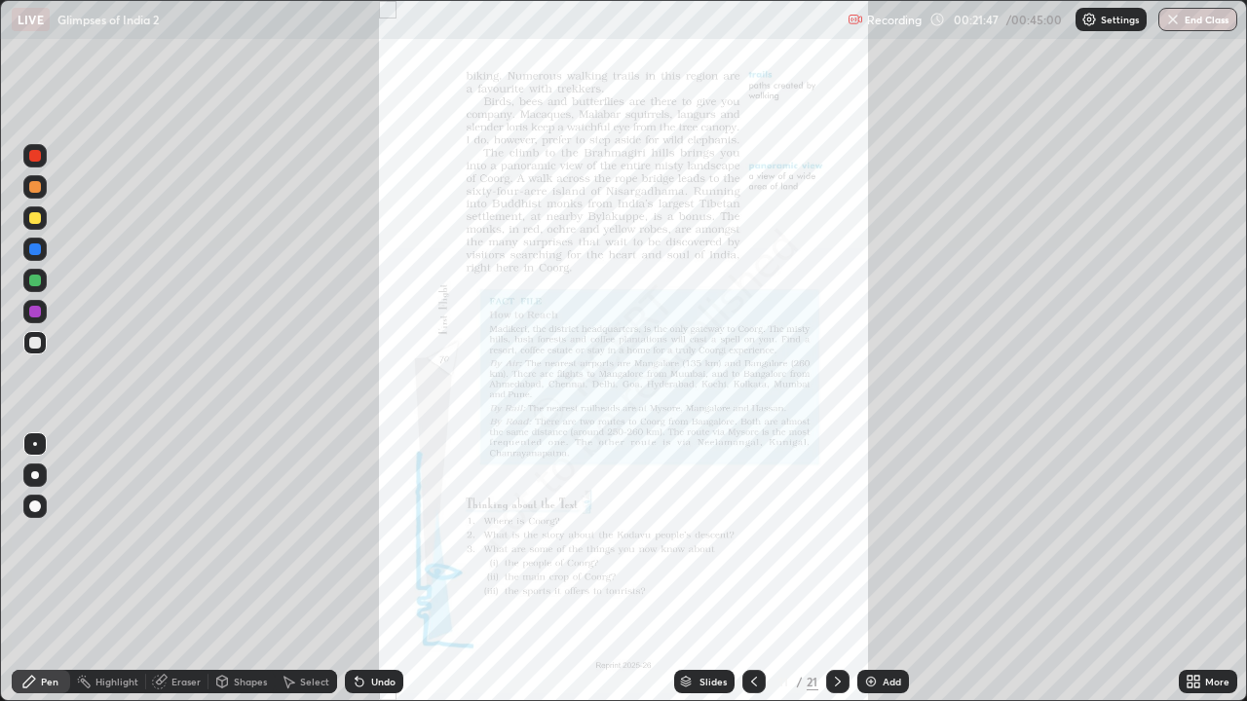
click at [1197, 569] on icon at bounding box center [1196, 678] width 5 height 5
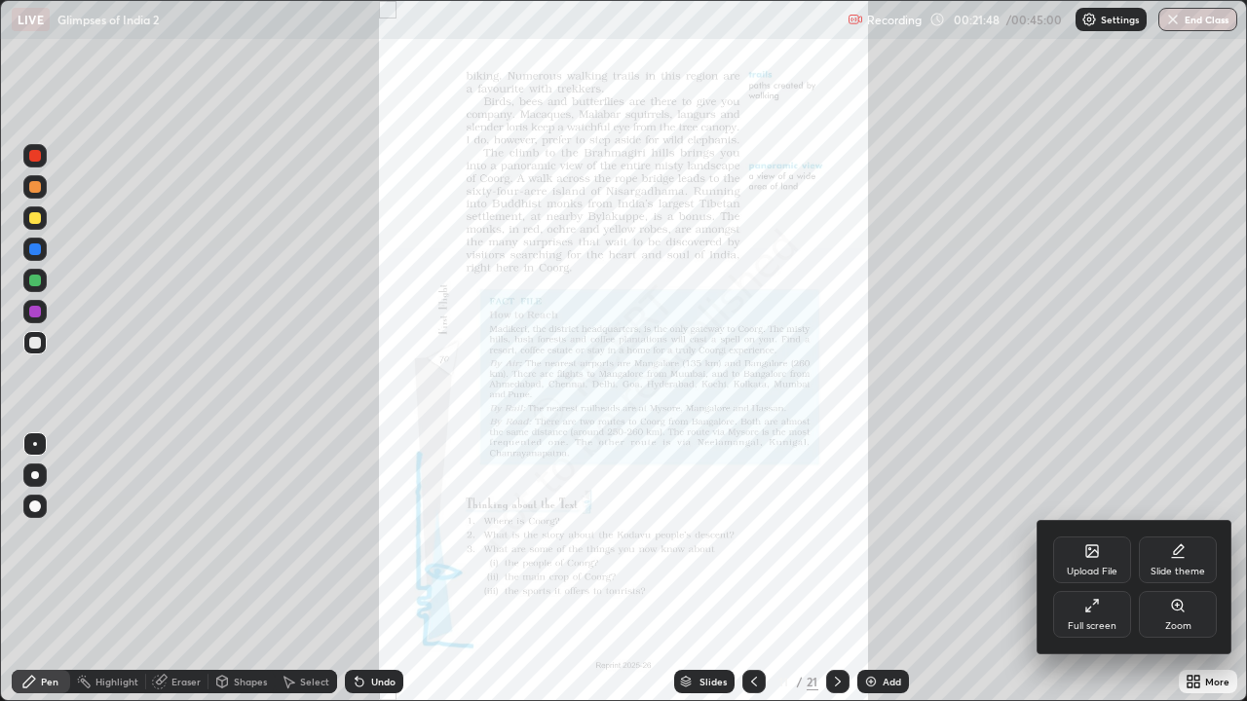
click at [1173, 569] on icon at bounding box center [1178, 606] width 16 height 16
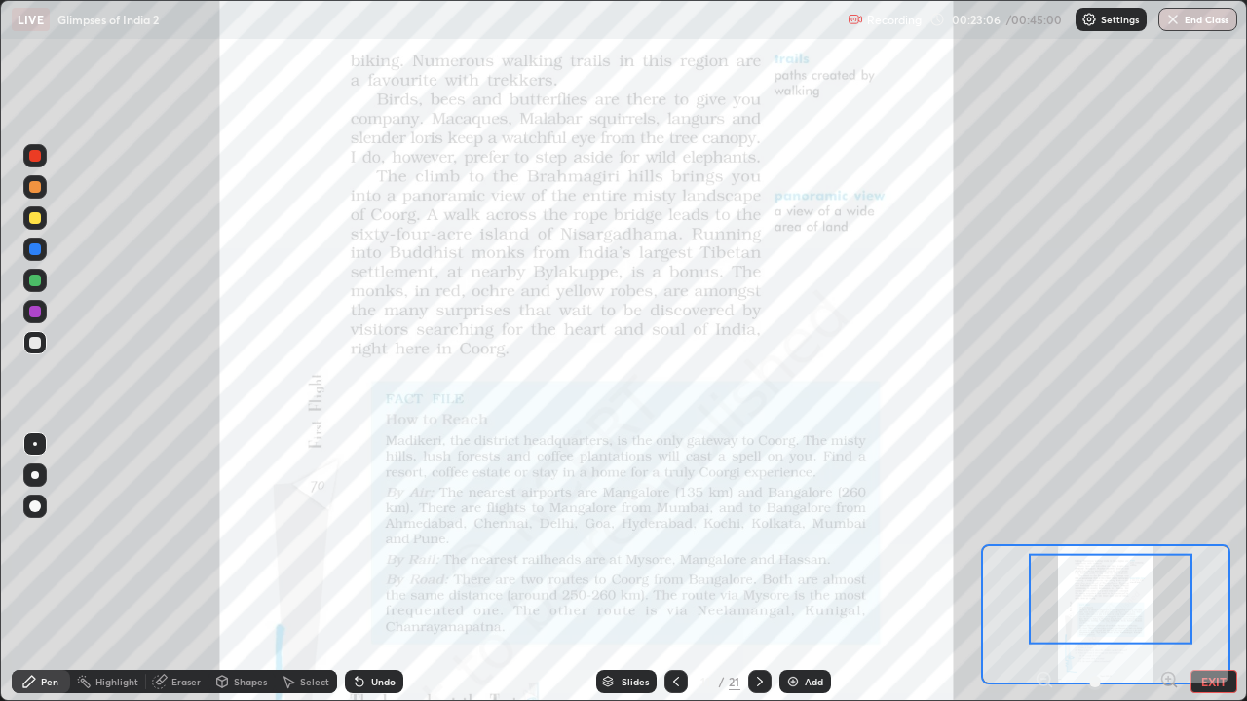
click at [813, 569] on div "Add" at bounding box center [805, 681] width 52 height 23
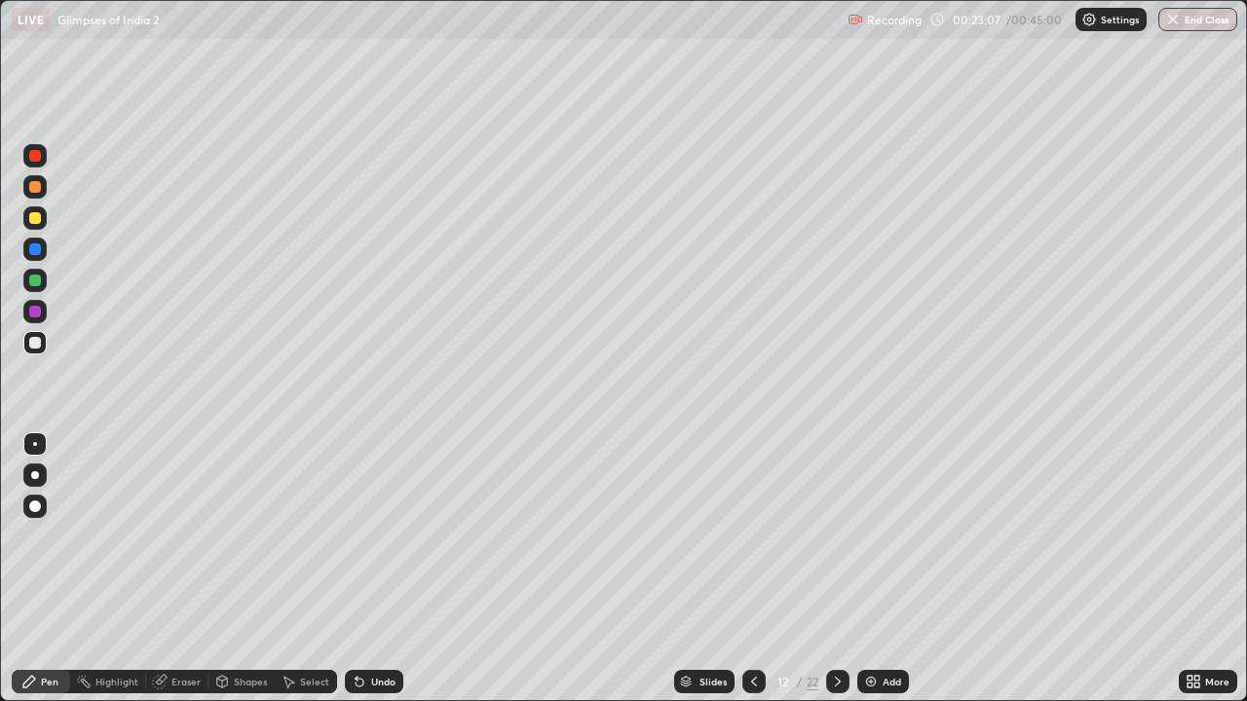
click at [826, 569] on div at bounding box center [837, 681] width 23 height 39
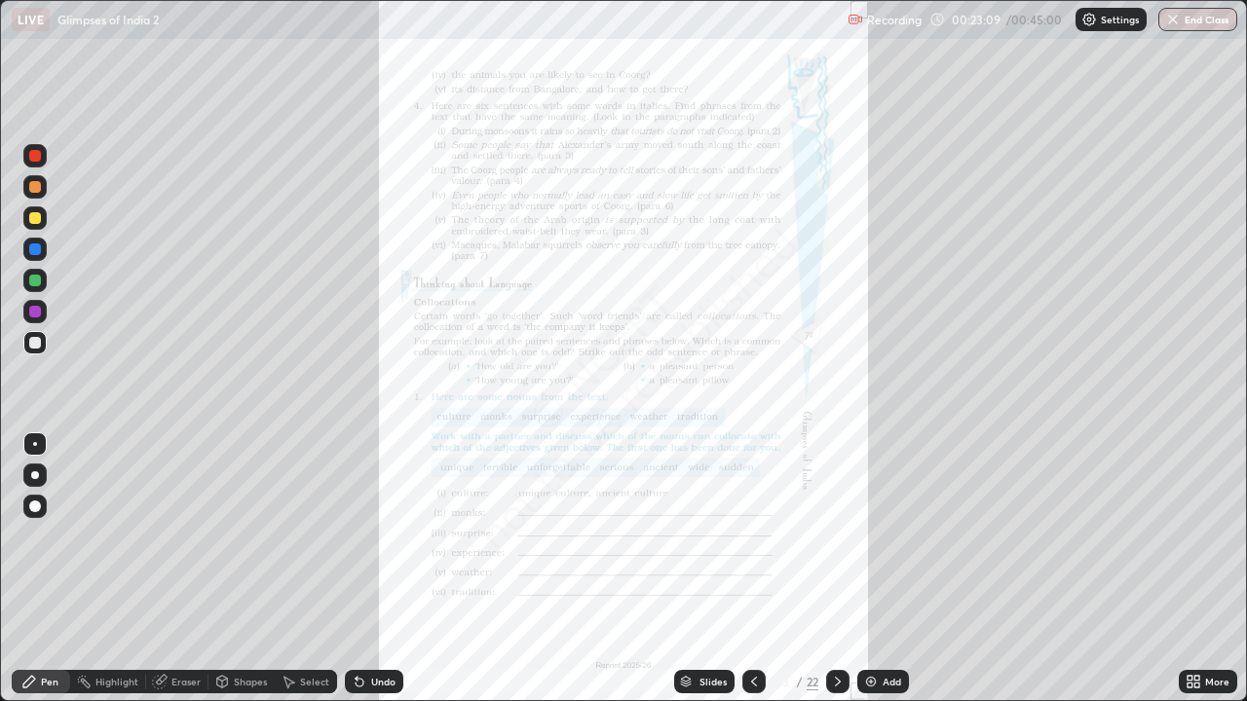
click at [757, 569] on icon at bounding box center [754, 682] width 16 height 16
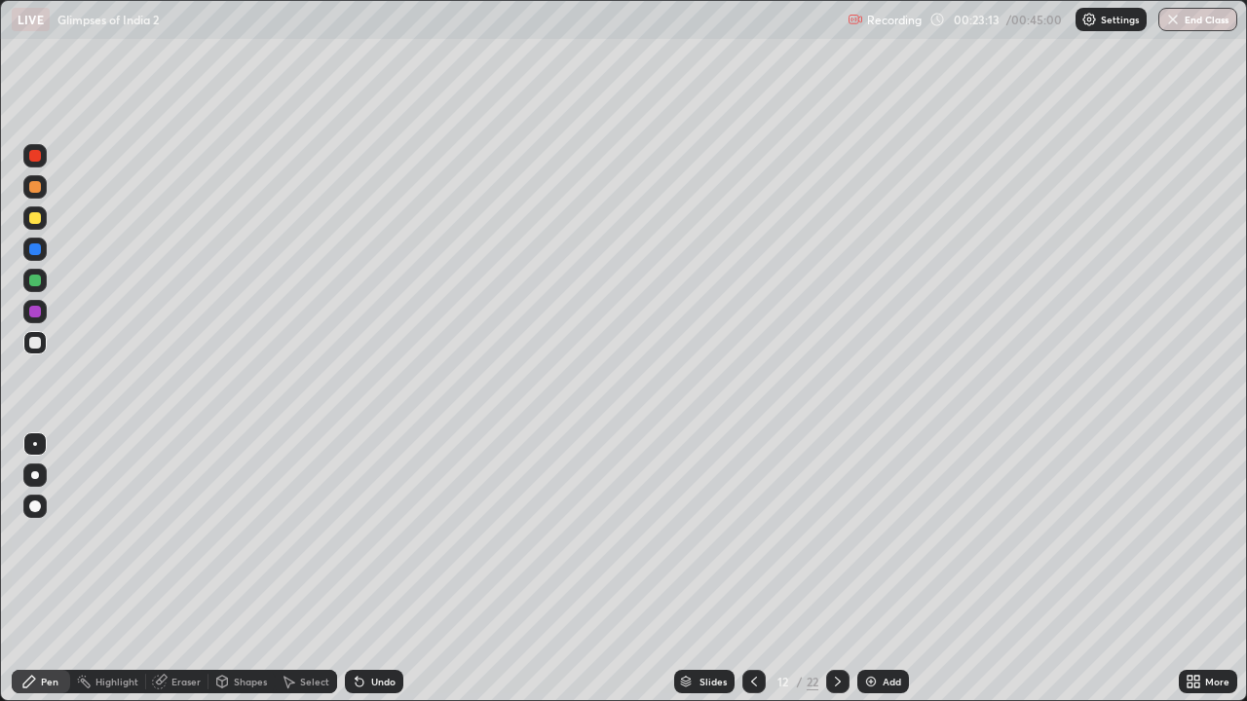
click at [751, 569] on icon at bounding box center [754, 682] width 16 height 16
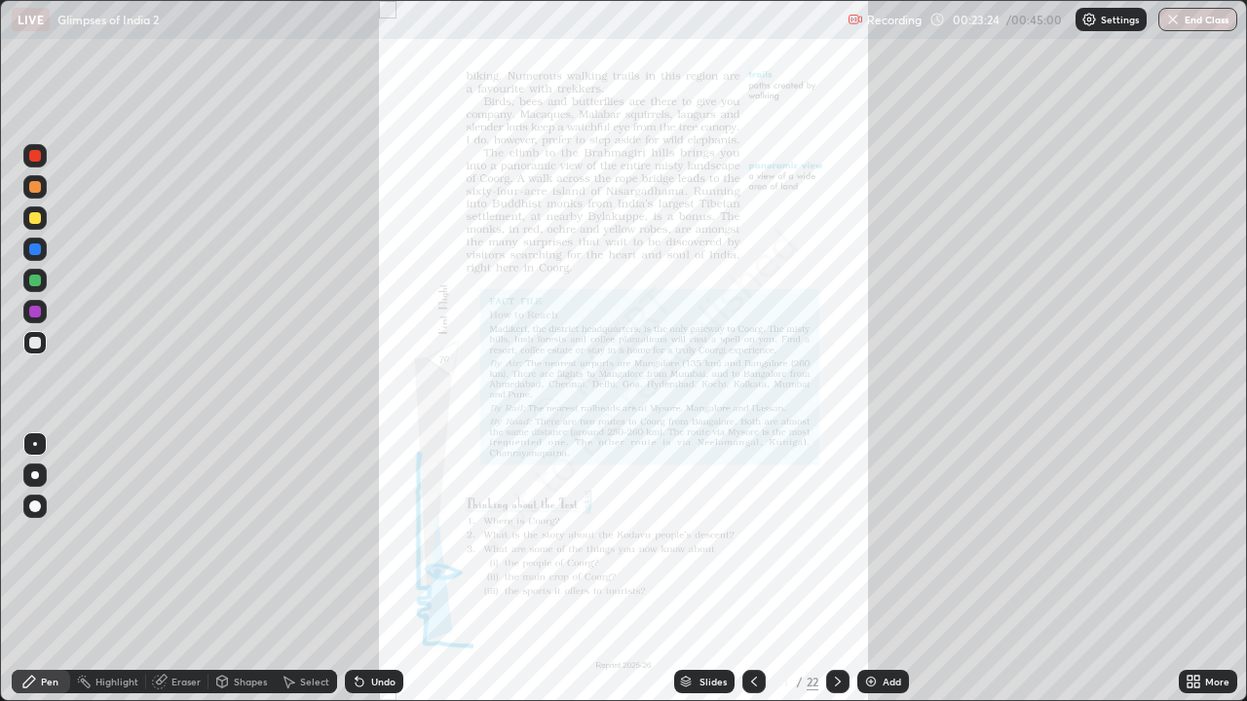
click at [1205, 569] on div "More" at bounding box center [1217, 682] width 24 height 10
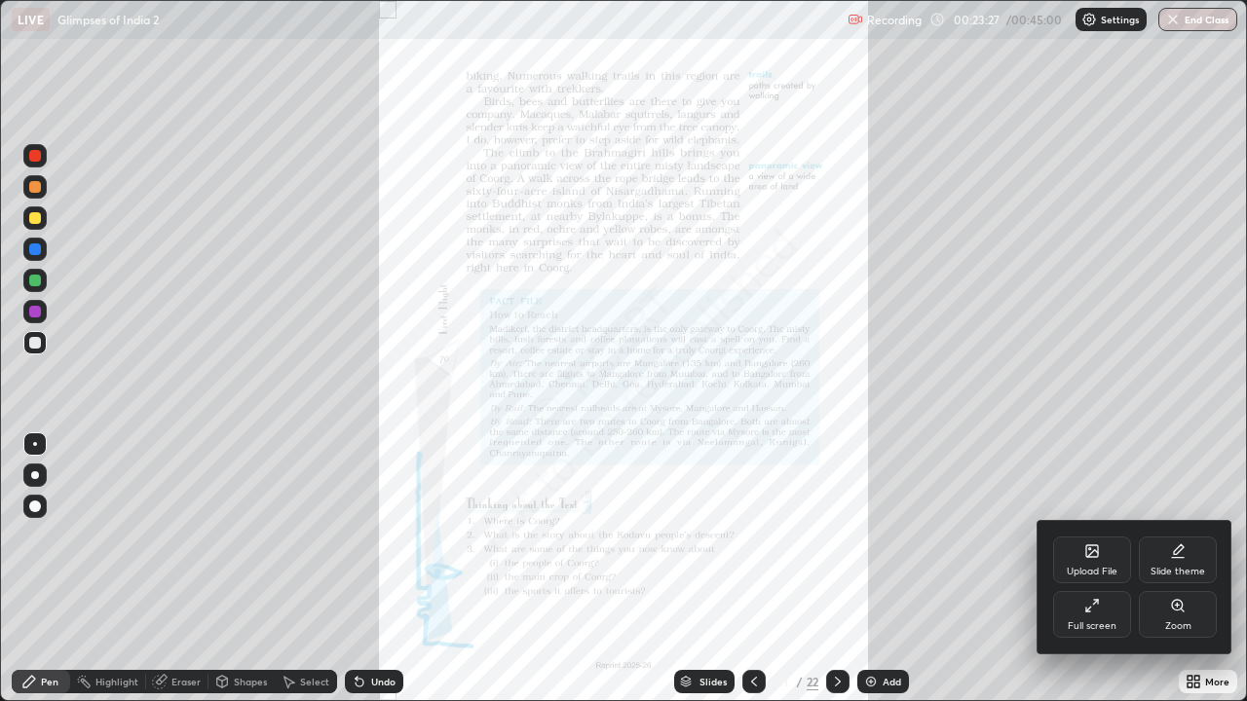
click at [1198, 569] on div at bounding box center [623, 350] width 1247 height 701
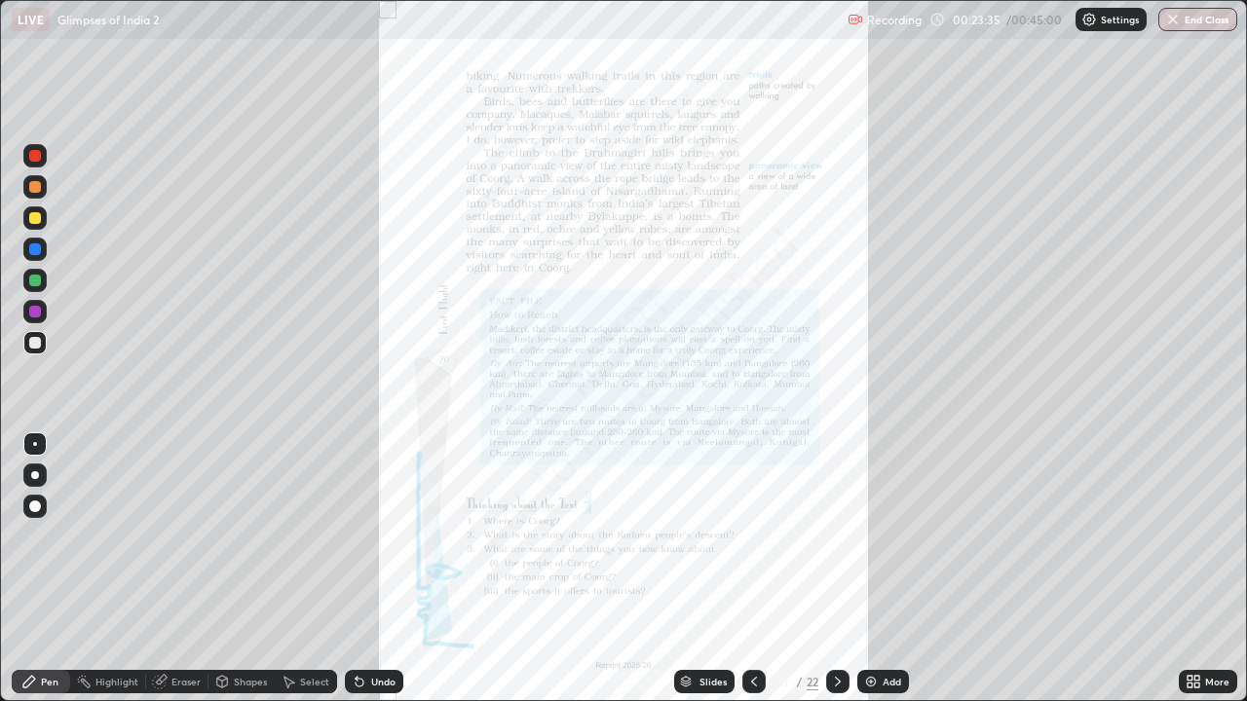
click at [1209, 569] on div "More" at bounding box center [1217, 682] width 24 height 10
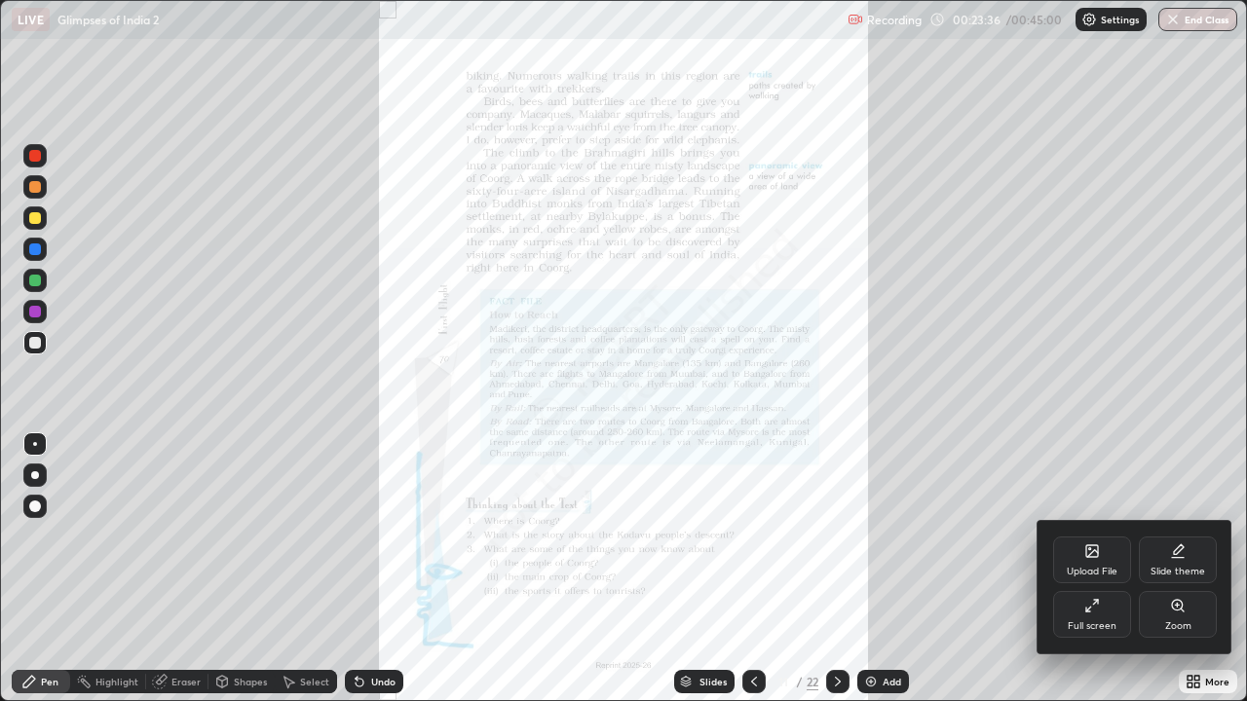
click at [1100, 569] on div "Full screen" at bounding box center [1092, 614] width 78 height 47
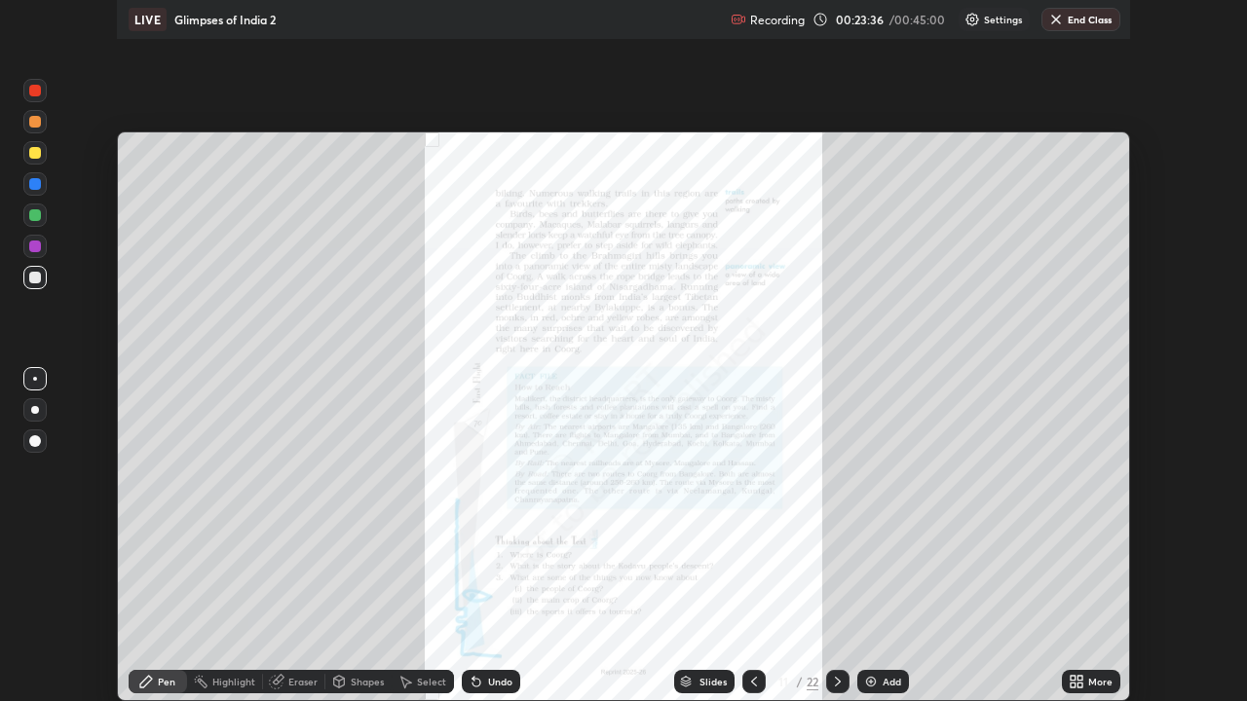
scroll to position [96815, 96138]
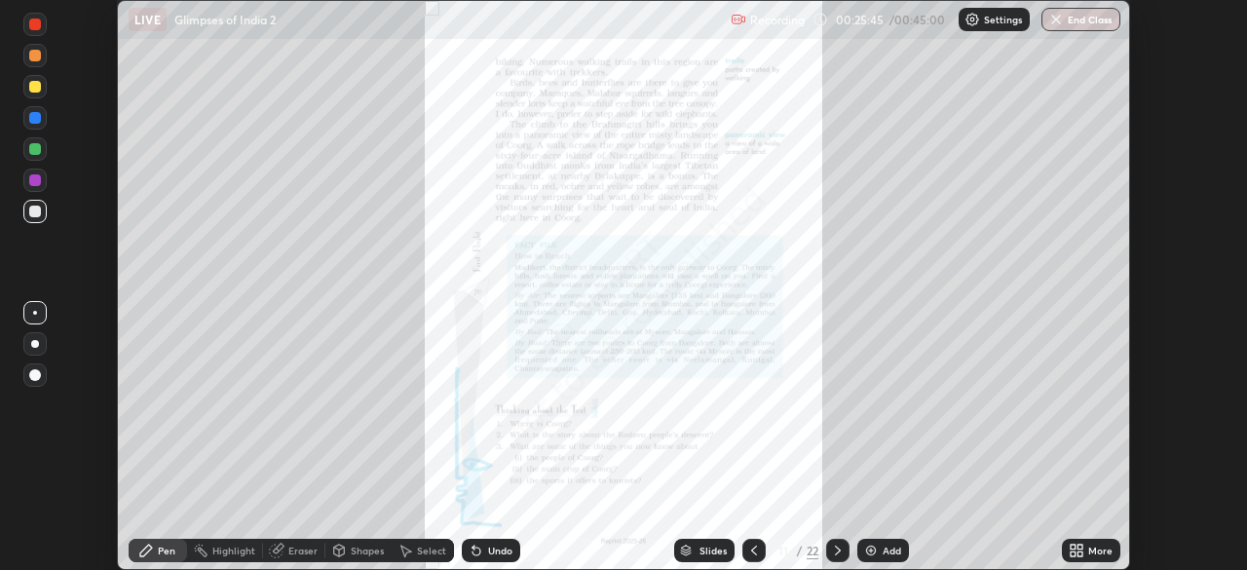
click at [1077, 553] on icon at bounding box center [1079, 553] width 5 height 5
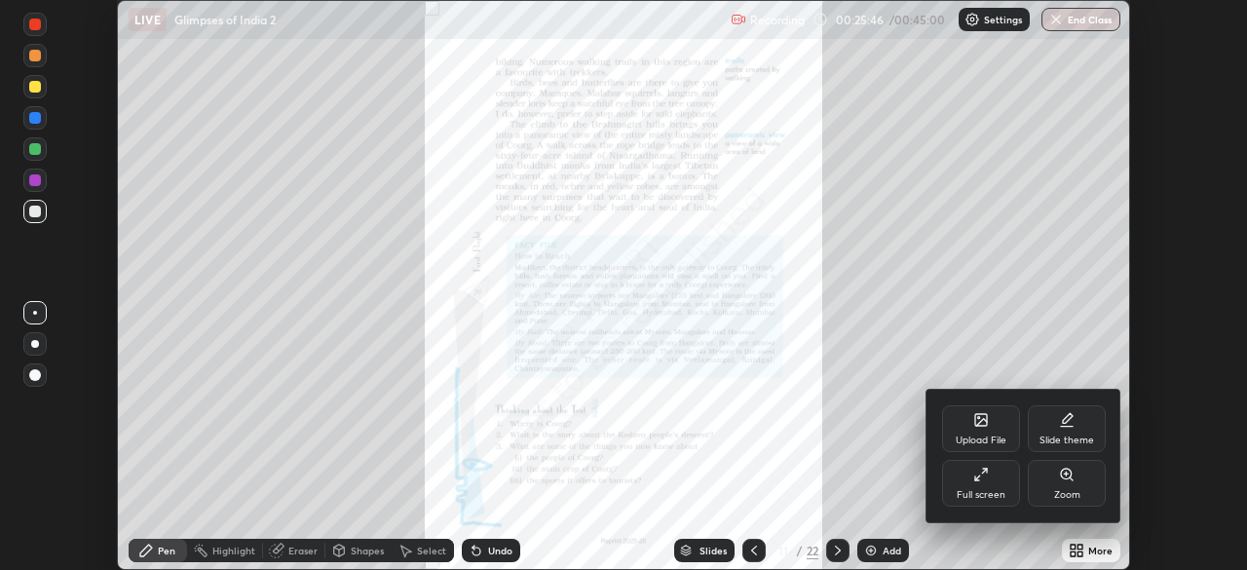
click at [990, 480] on div "Full screen" at bounding box center [981, 483] width 78 height 47
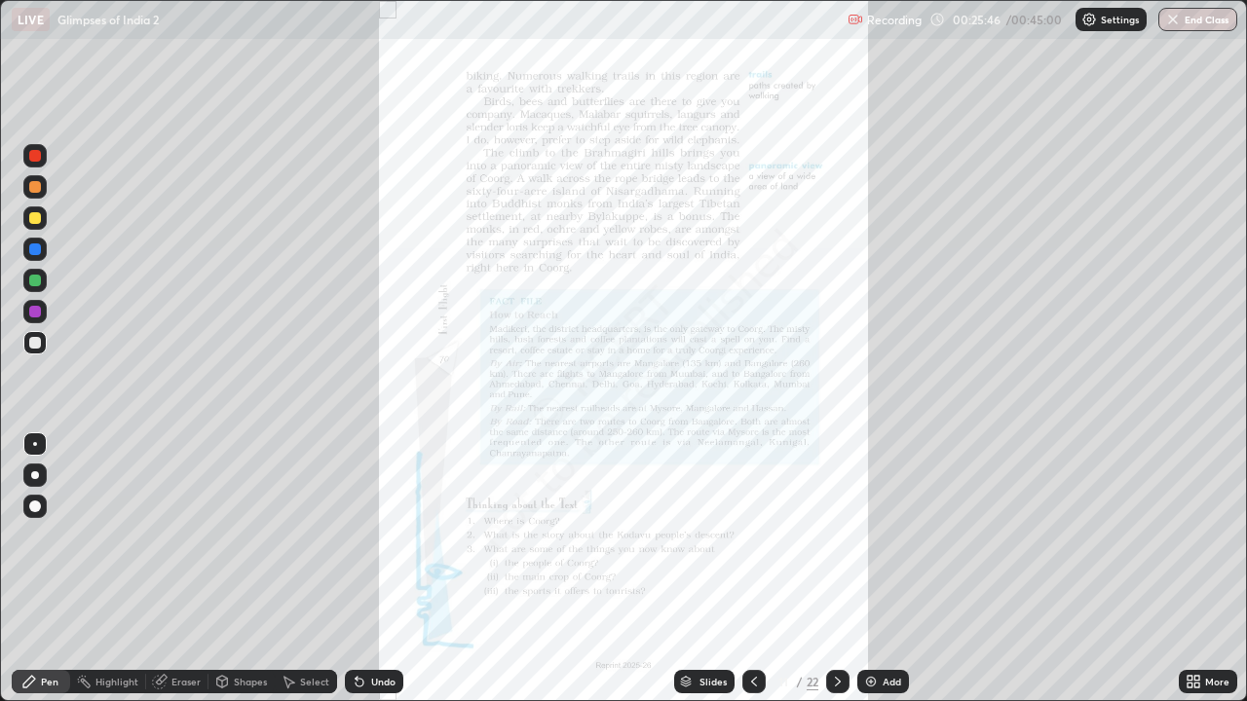
scroll to position [701, 1247]
click at [1197, 569] on icon at bounding box center [1196, 685] width 5 height 5
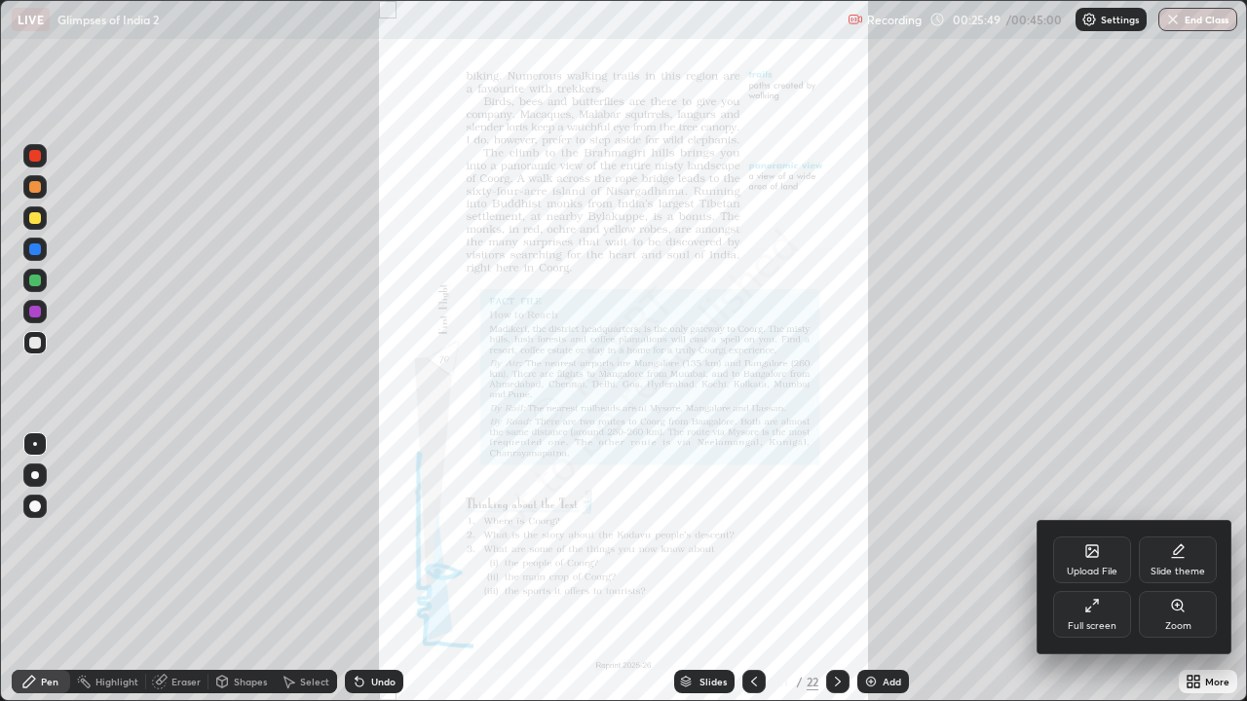
click at [1172, 569] on div "Zoom" at bounding box center [1177, 614] width 78 height 47
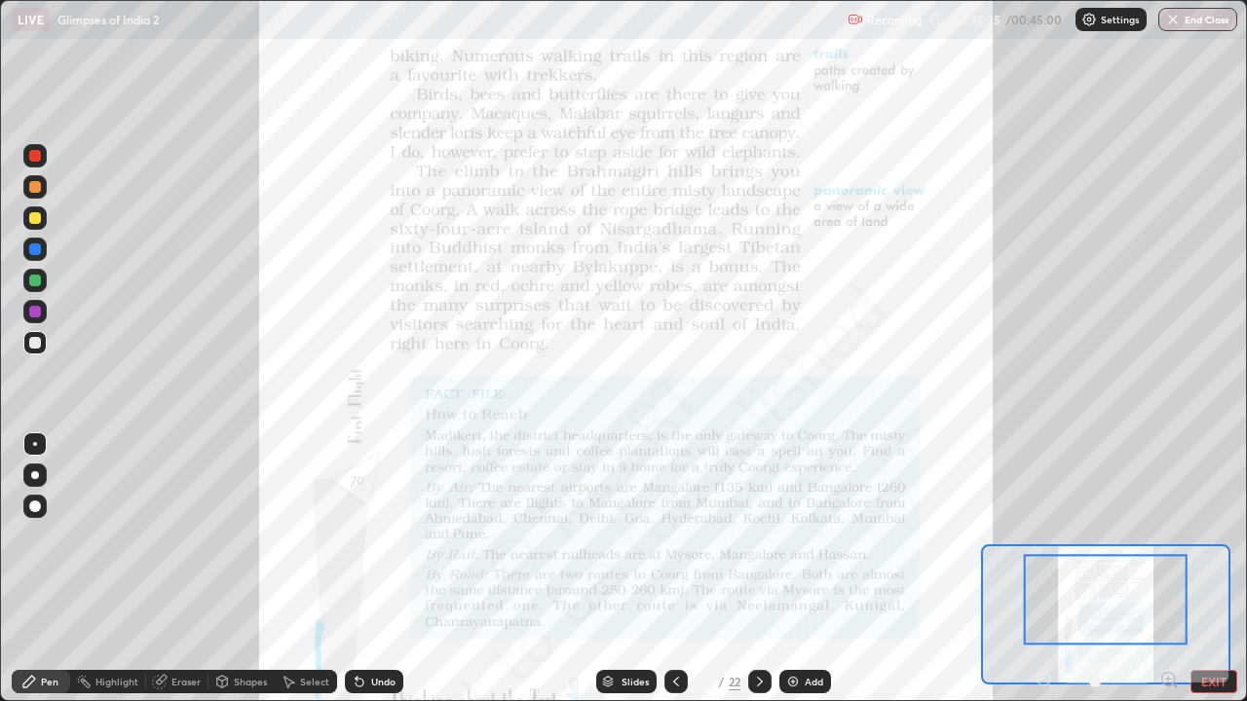
click at [1207, 12] on button "End Class" at bounding box center [1197, 19] width 79 height 23
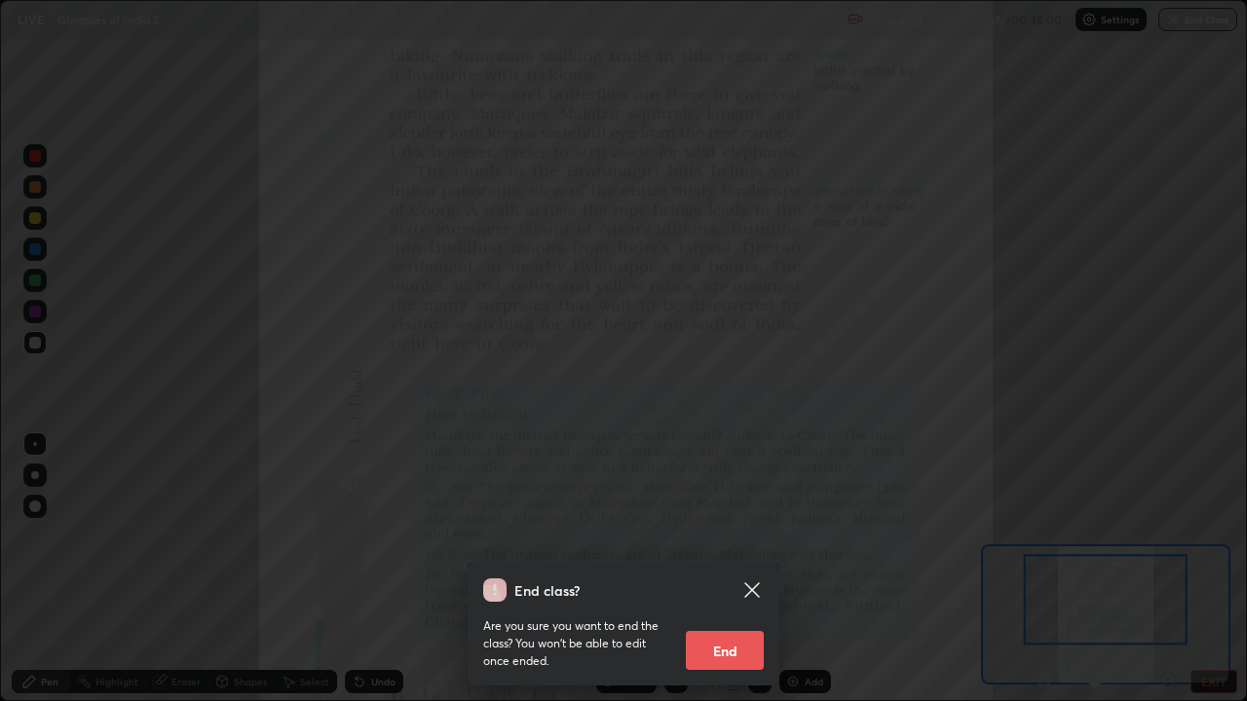
click at [734, 569] on button "End" at bounding box center [725, 650] width 78 height 39
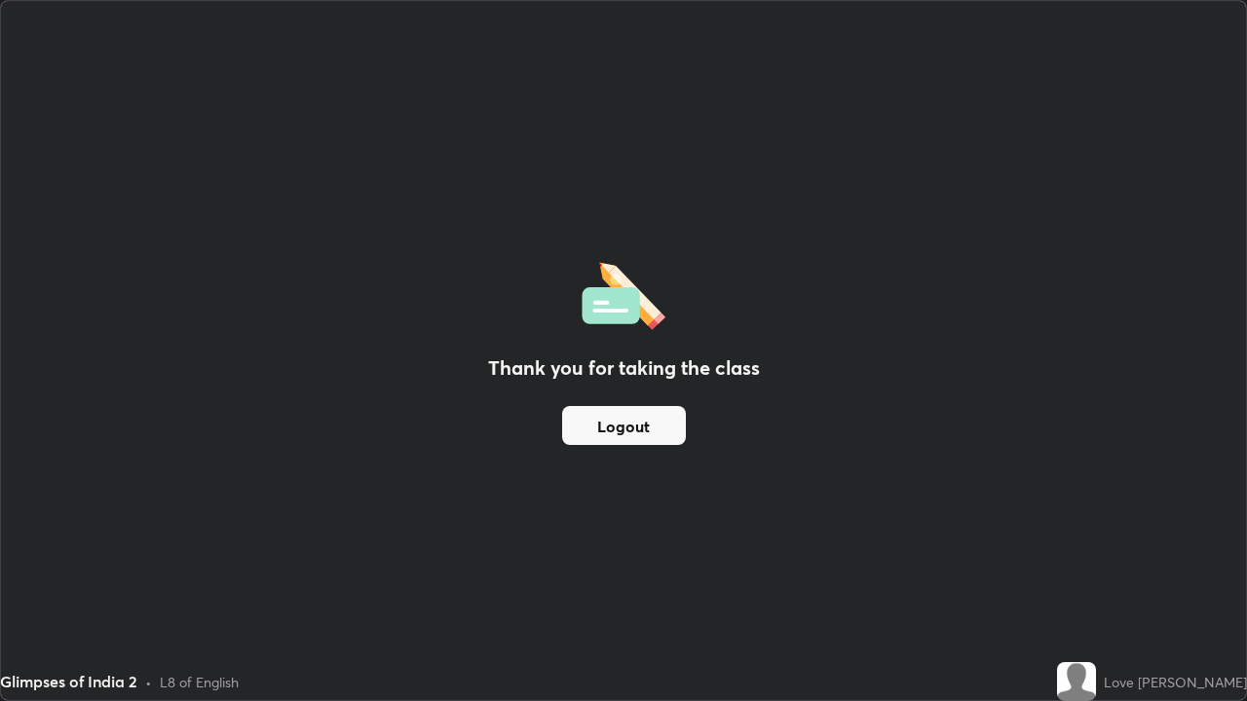
click at [1082, 569] on img at bounding box center [1076, 681] width 39 height 39
click at [1078, 569] on img at bounding box center [1076, 681] width 39 height 39
click at [1080, 569] on img at bounding box center [1076, 681] width 39 height 39
click at [652, 431] on button "Logout" at bounding box center [624, 425] width 124 height 39
click at [1073, 569] on img at bounding box center [1076, 681] width 39 height 39
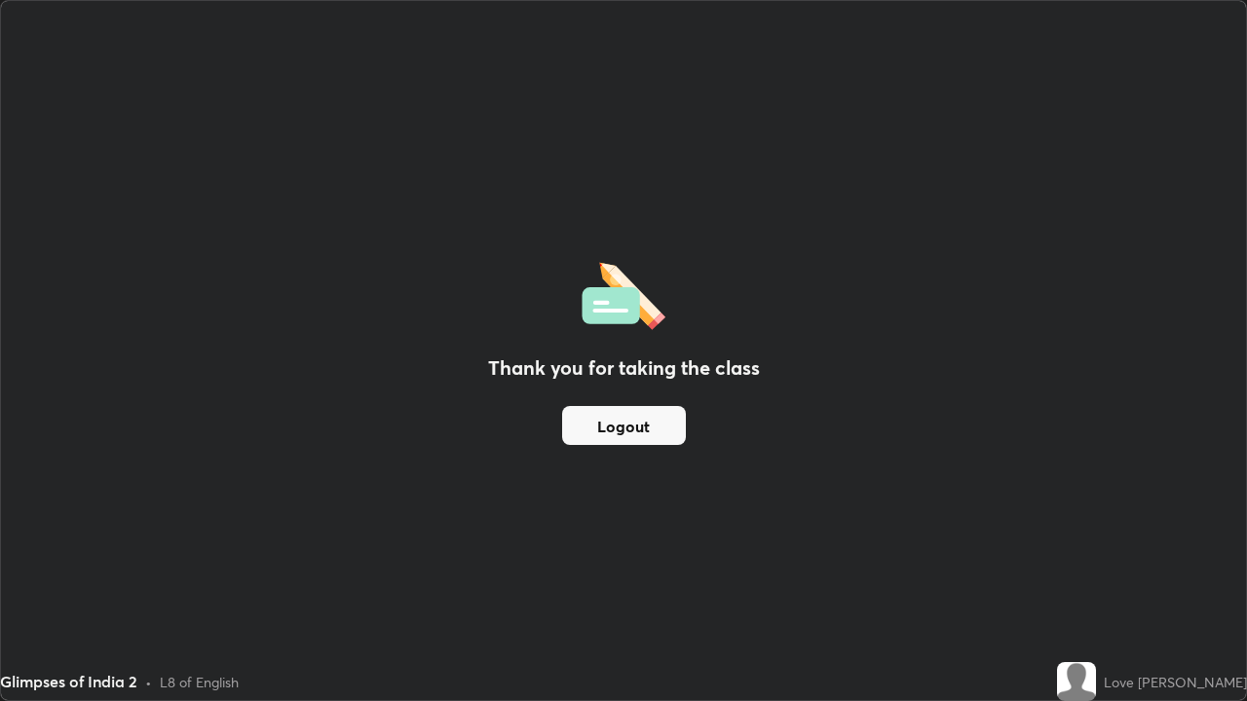
click at [1077, 569] on img at bounding box center [1076, 681] width 39 height 39
